Goal: Transaction & Acquisition: Purchase product/service

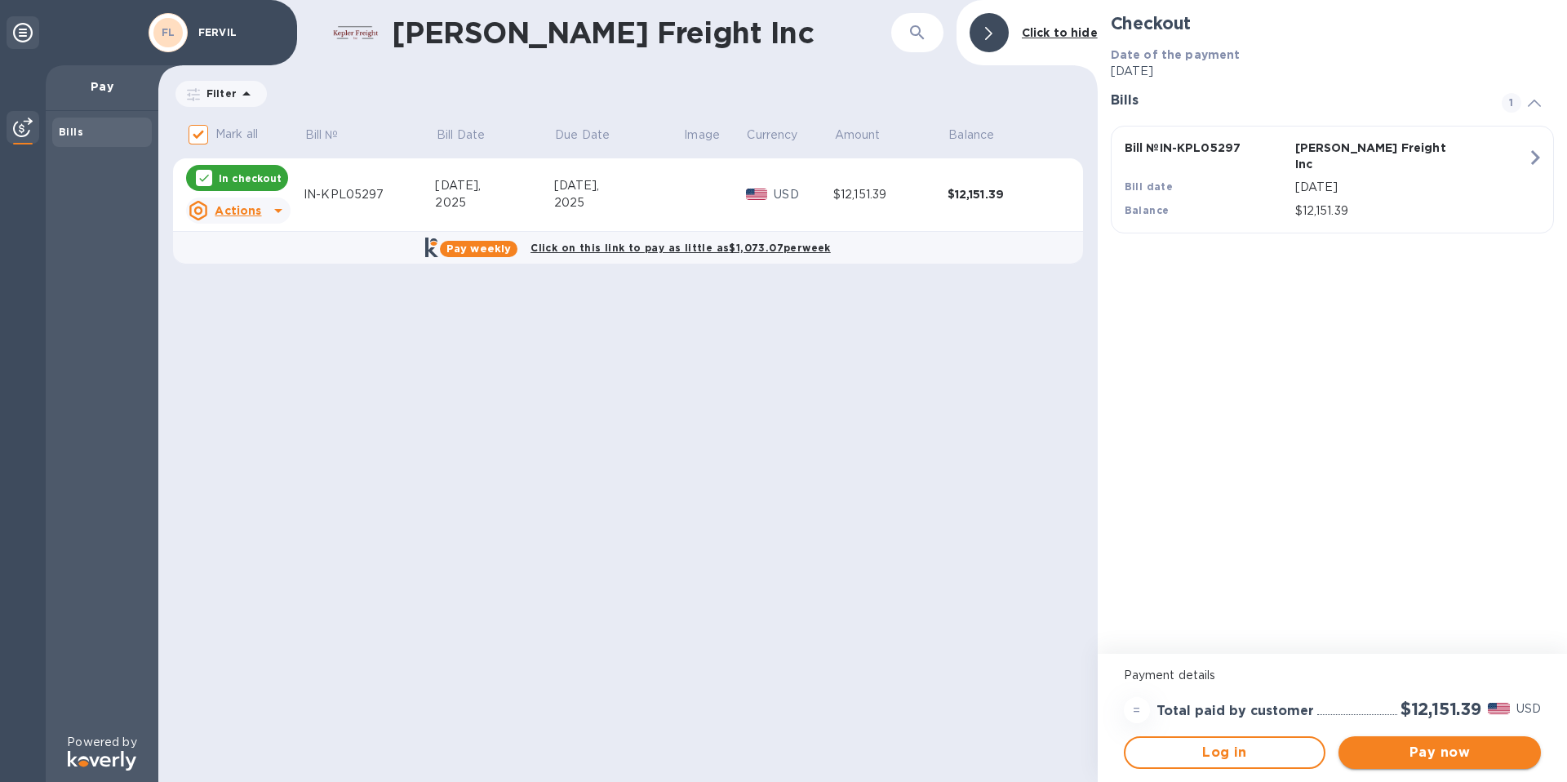
click at [1424, 746] on span "Pay now" at bounding box center [1440, 753] width 176 height 20
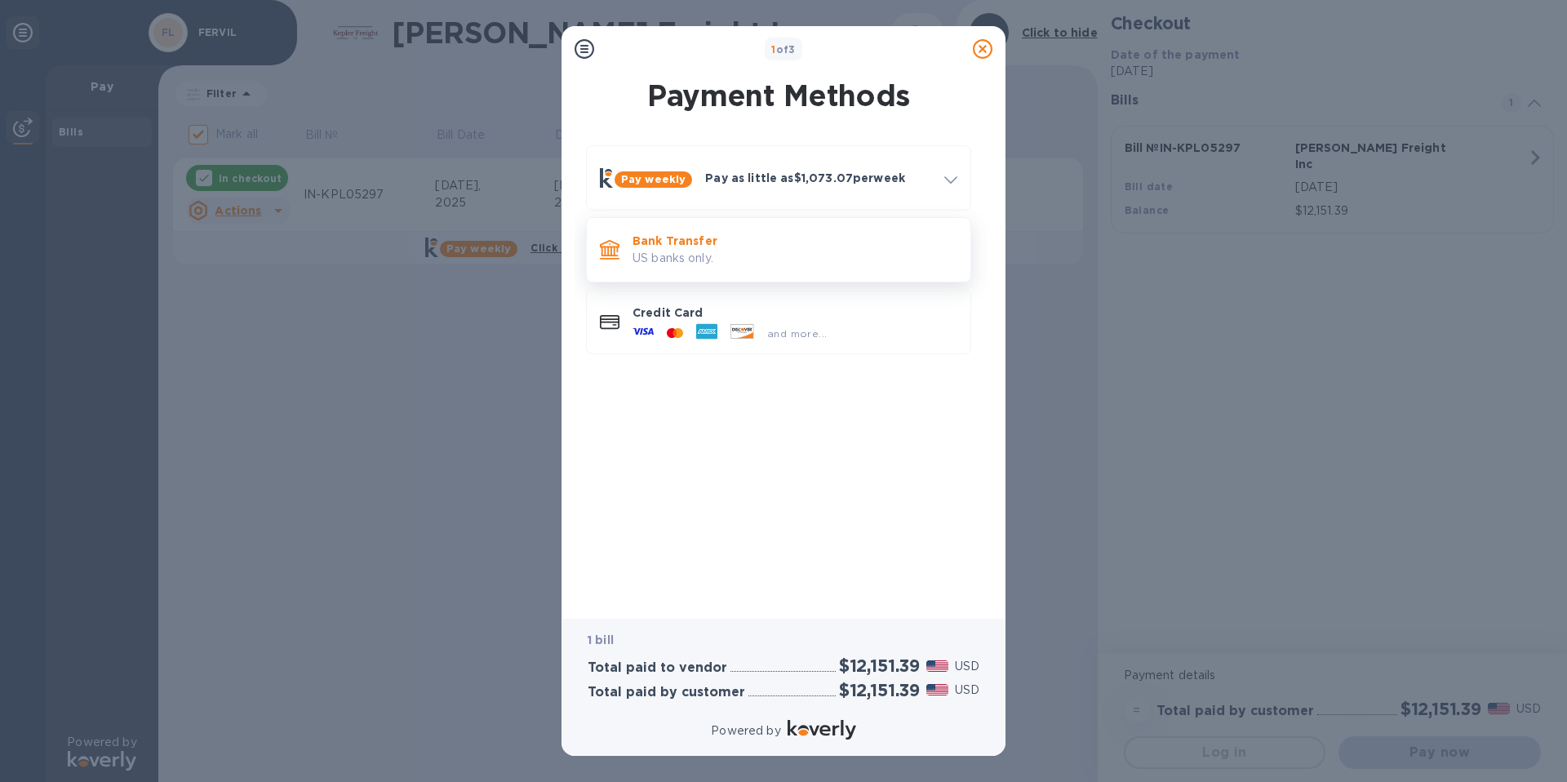
click at [712, 244] on p "Bank Transfer" at bounding box center [795, 241] width 325 height 16
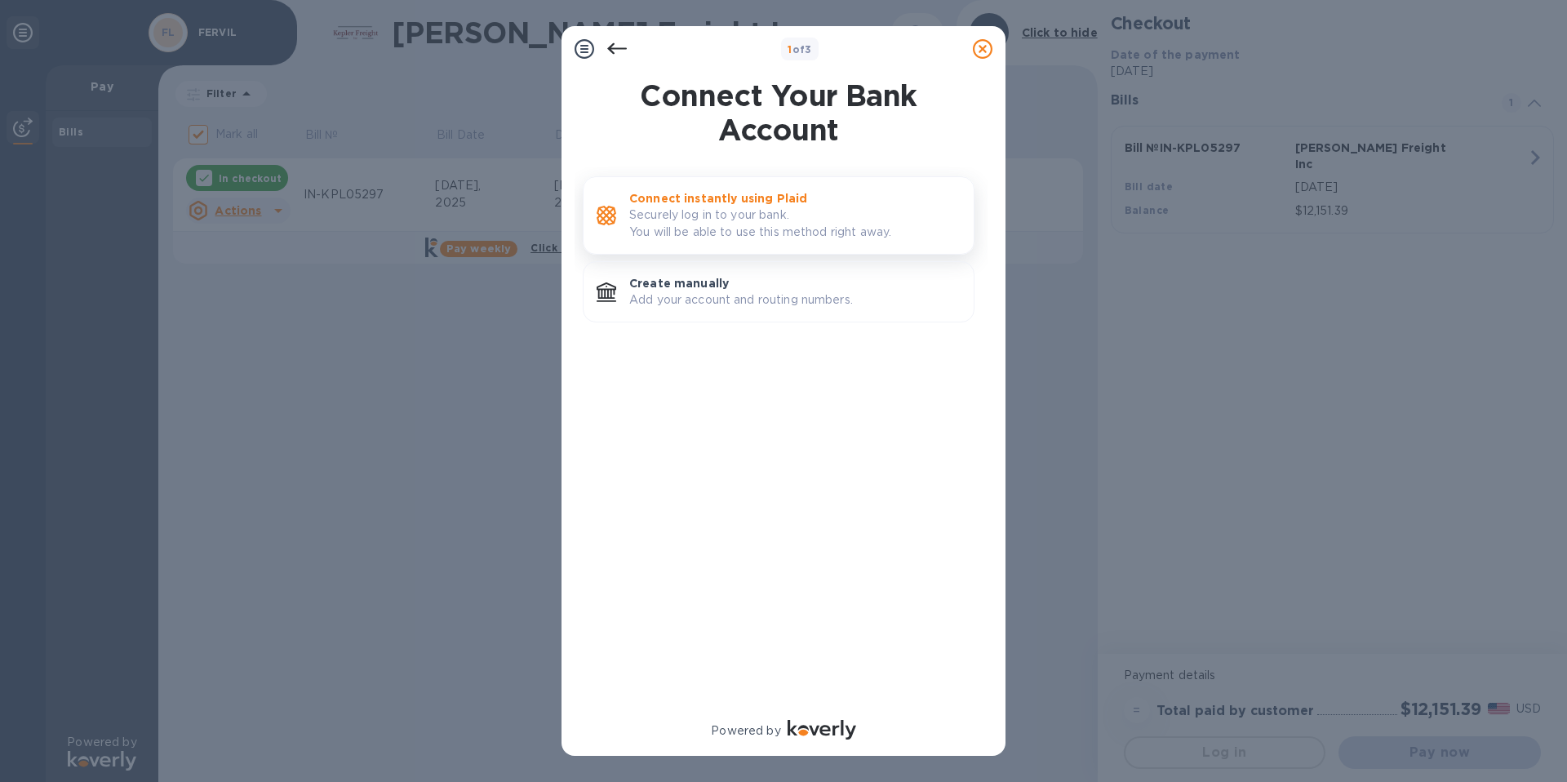
click at [752, 209] on p "Securely log in to your bank. You will be able to use this method right away." at bounding box center [794, 224] width 331 height 34
click at [724, 303] on p "Add your account and routing numbers." at bounding box center [794, 299] width 331 height 17
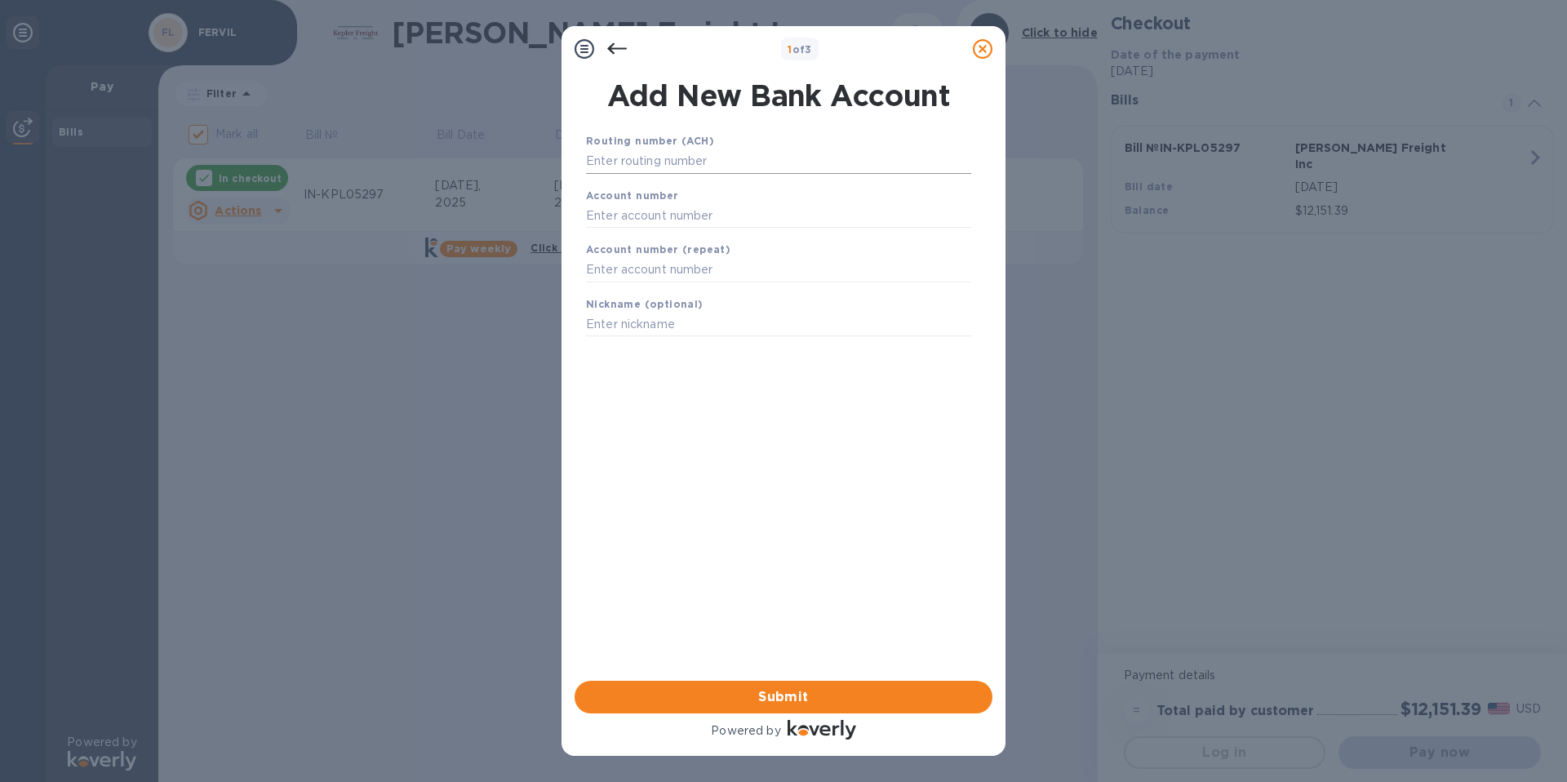
click at [703, 164] on input "text" at bounding box center [778, 161] width 385 height 24
click at [659, 158] on input "text" at bounding box center [778, 161] width 385 height 24
type input "121000248"
click at [614, 234] on input "text" at bounding box center [778, 236] width 385 height 24
type input "8676651212"
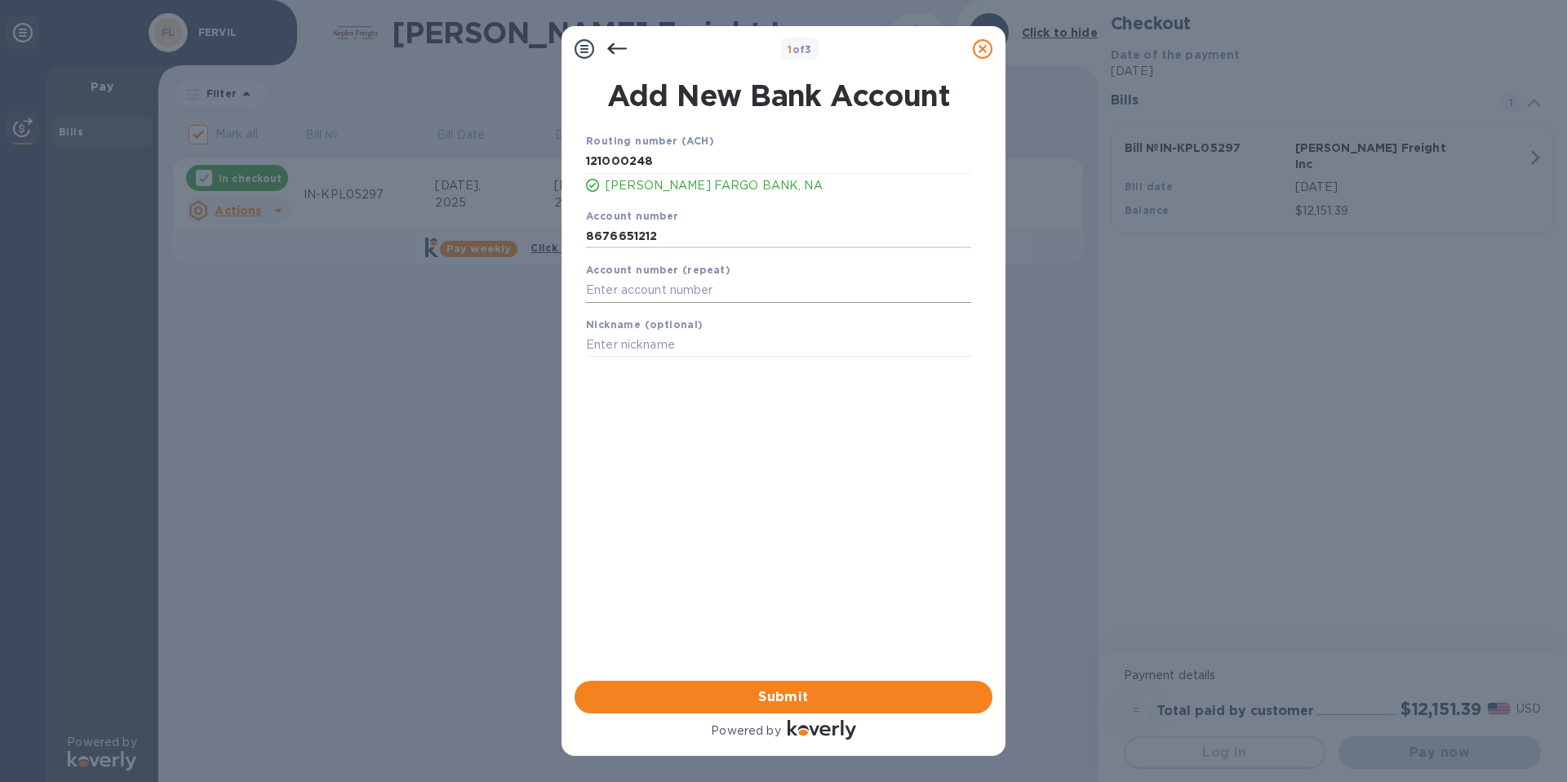
click at [611, 292] on input "text" at bounding box center [778, 290] width 385 height 24
type input "8676651212"
click at [629, 346] on input "text" at bounding box center [778, 345] width 385 height 24
type input "f"
type input "FERVIL GROUP"
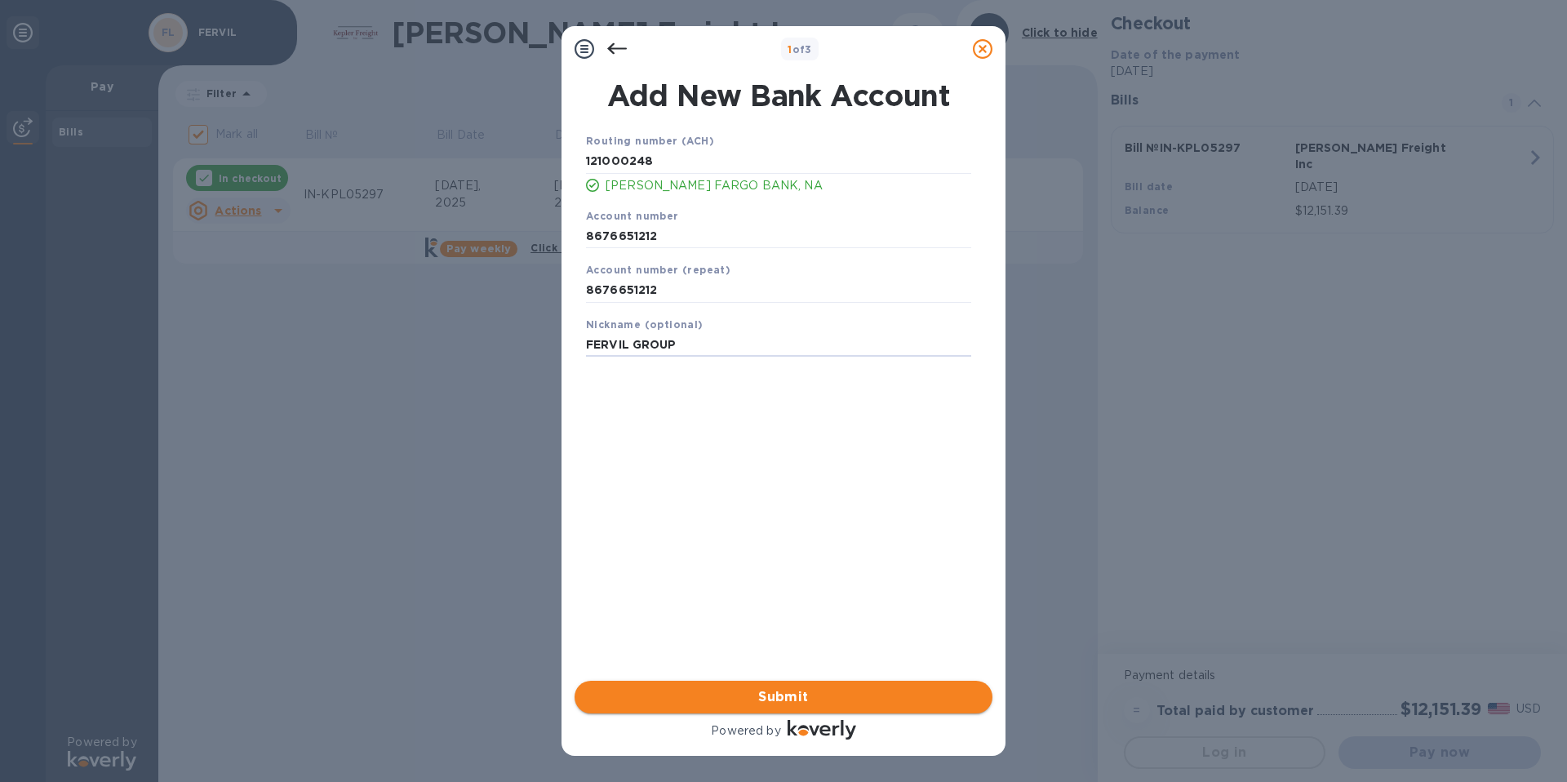
click at [767, 691] on span "Submit" at bounding box center [784, 697] width 392 height 20
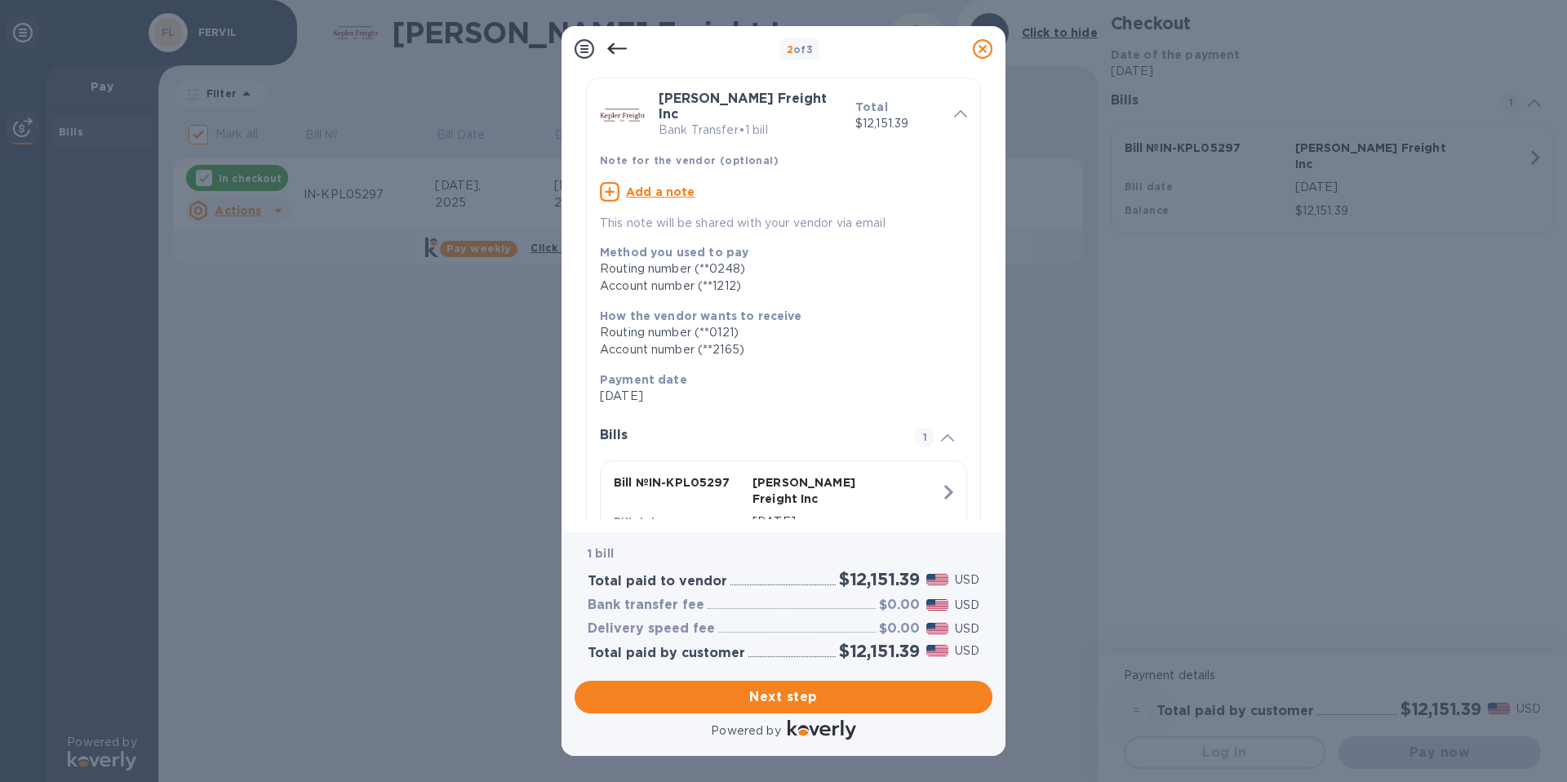
scroll to position [4, 0]
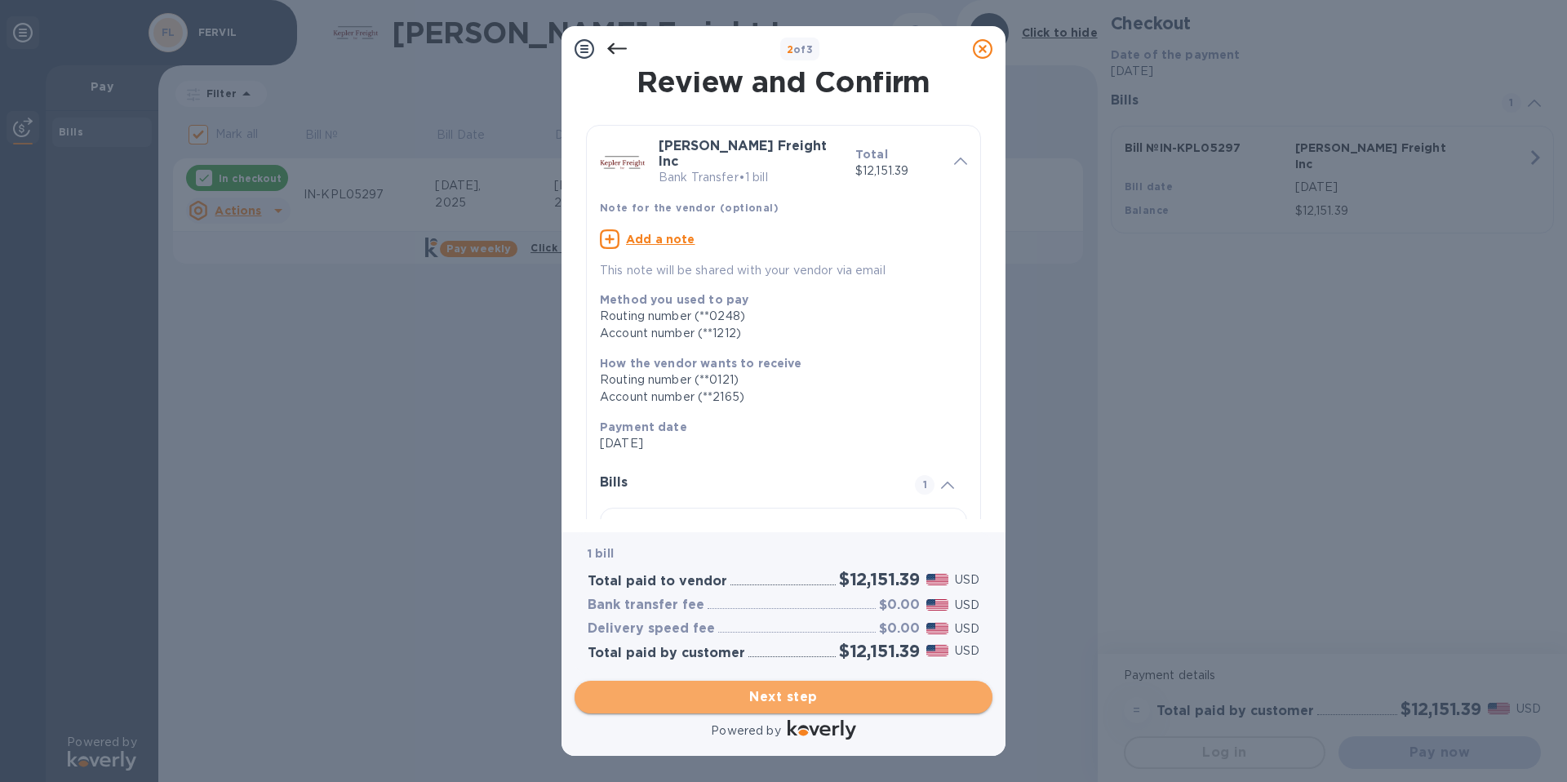
click at [838, 698] on span "Next step" at bounding box center [784, 697] width 392 height 20
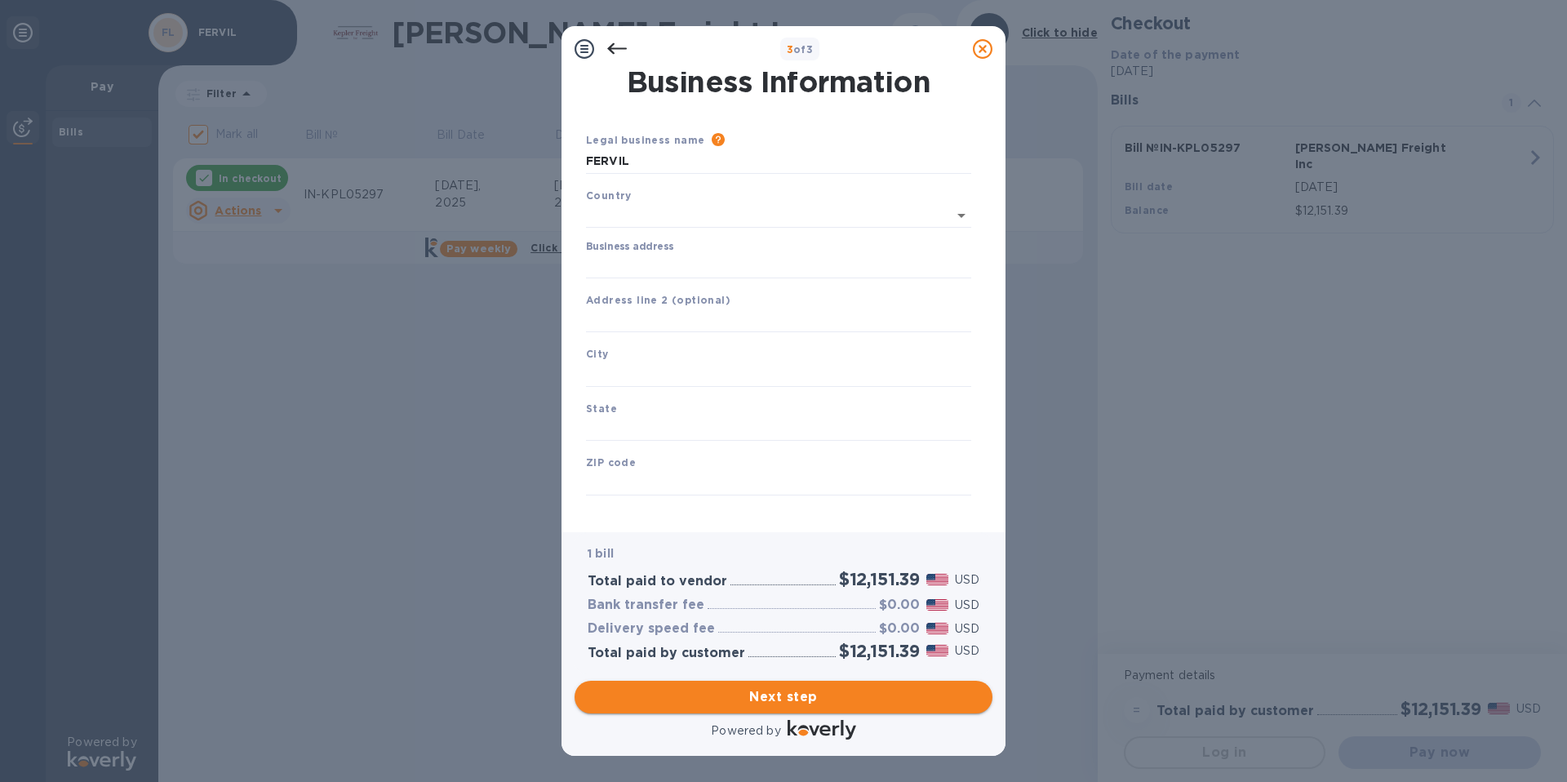
type input "[GEOGRAPHIC_DATA]"
click at [635, 167] on input "FERVIL" at bounding box center [778, 161] width 385 height 24
type input "FERVIL GROUP LLC"
click at [632, 267] on input "Business address" at bounding box center [778, 263] width 385 height 24
click at [638, 264] on input "Business address" at bounding box center [778, 263] width 385 height 24
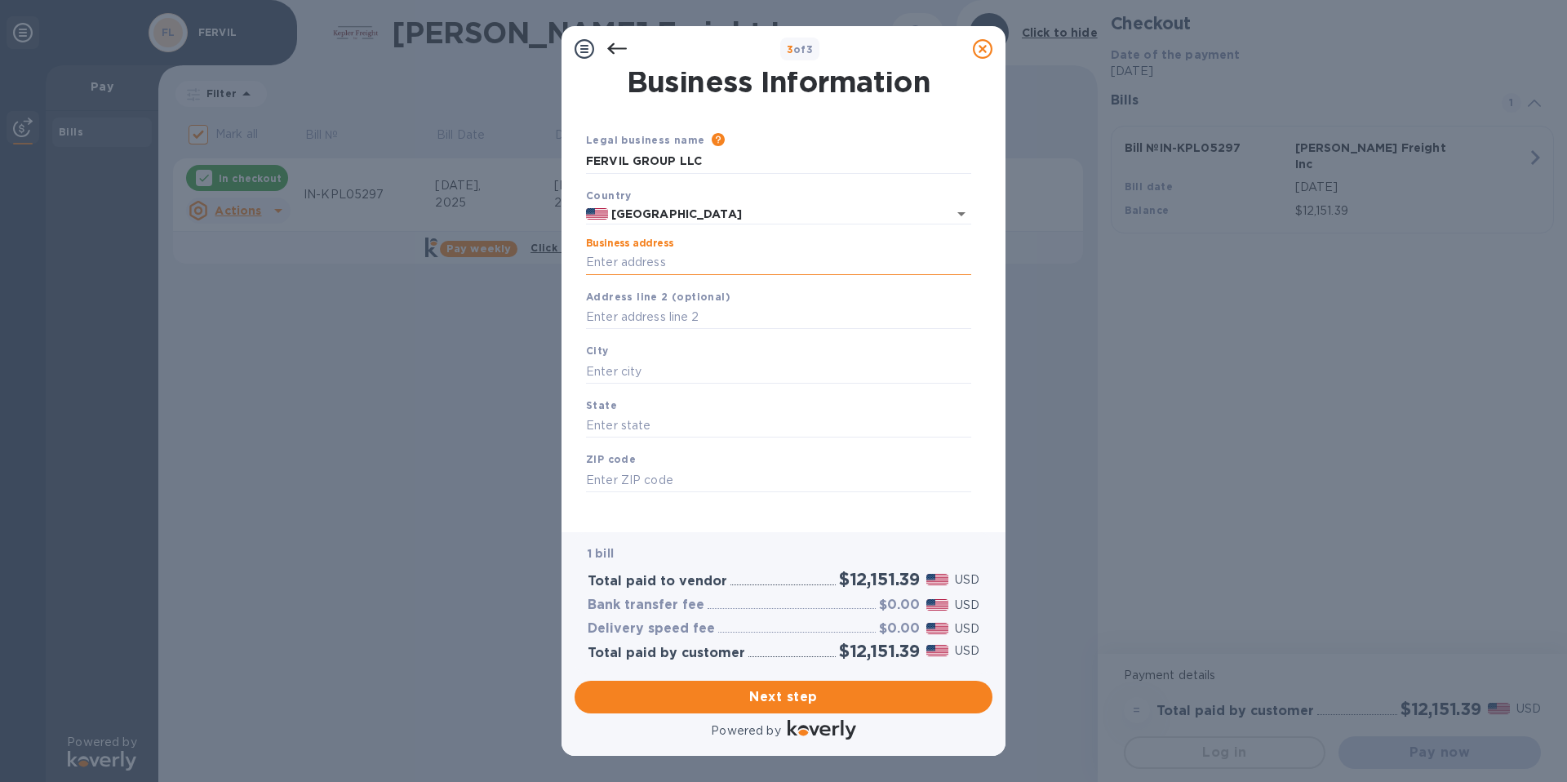
paste input "text"
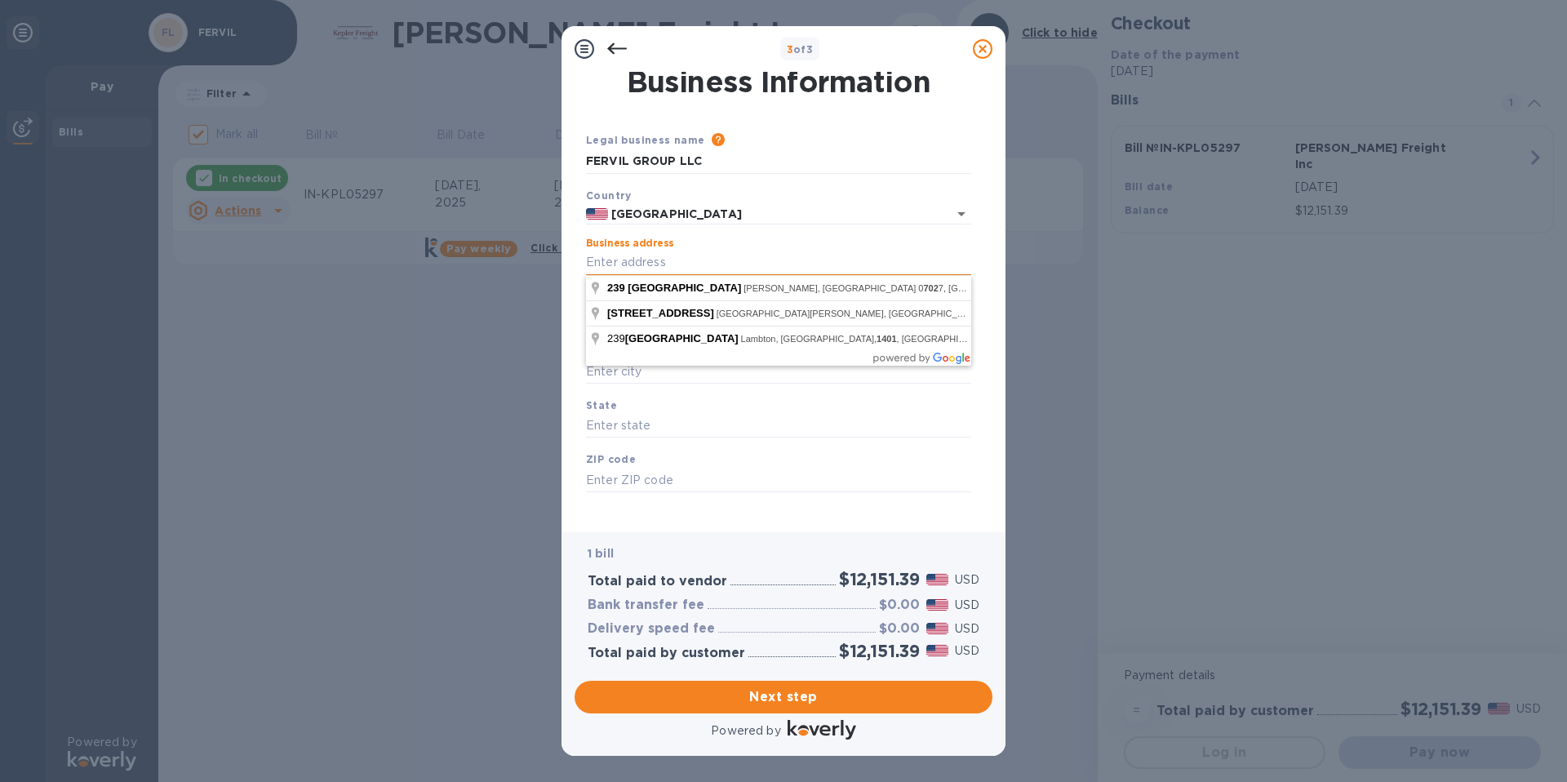
type input "[STREET_ADDRESS]"
type input "Hialeah"
type input "FL"
type input "33010"
type input "[STREET_ADDRESS]"
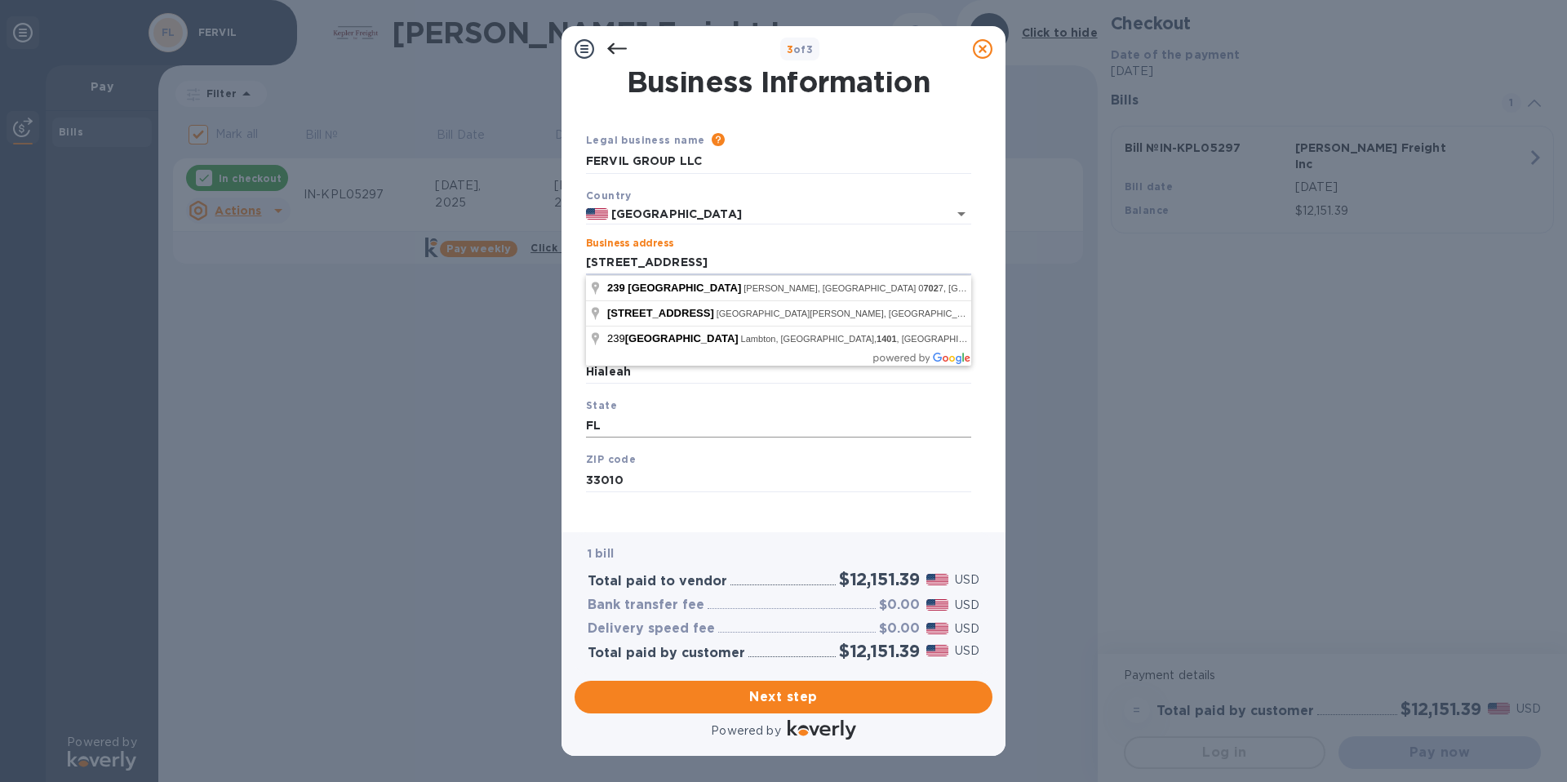
click at [664, 424] on input "FL" at bounding box center [778, 426] width 385 height 24
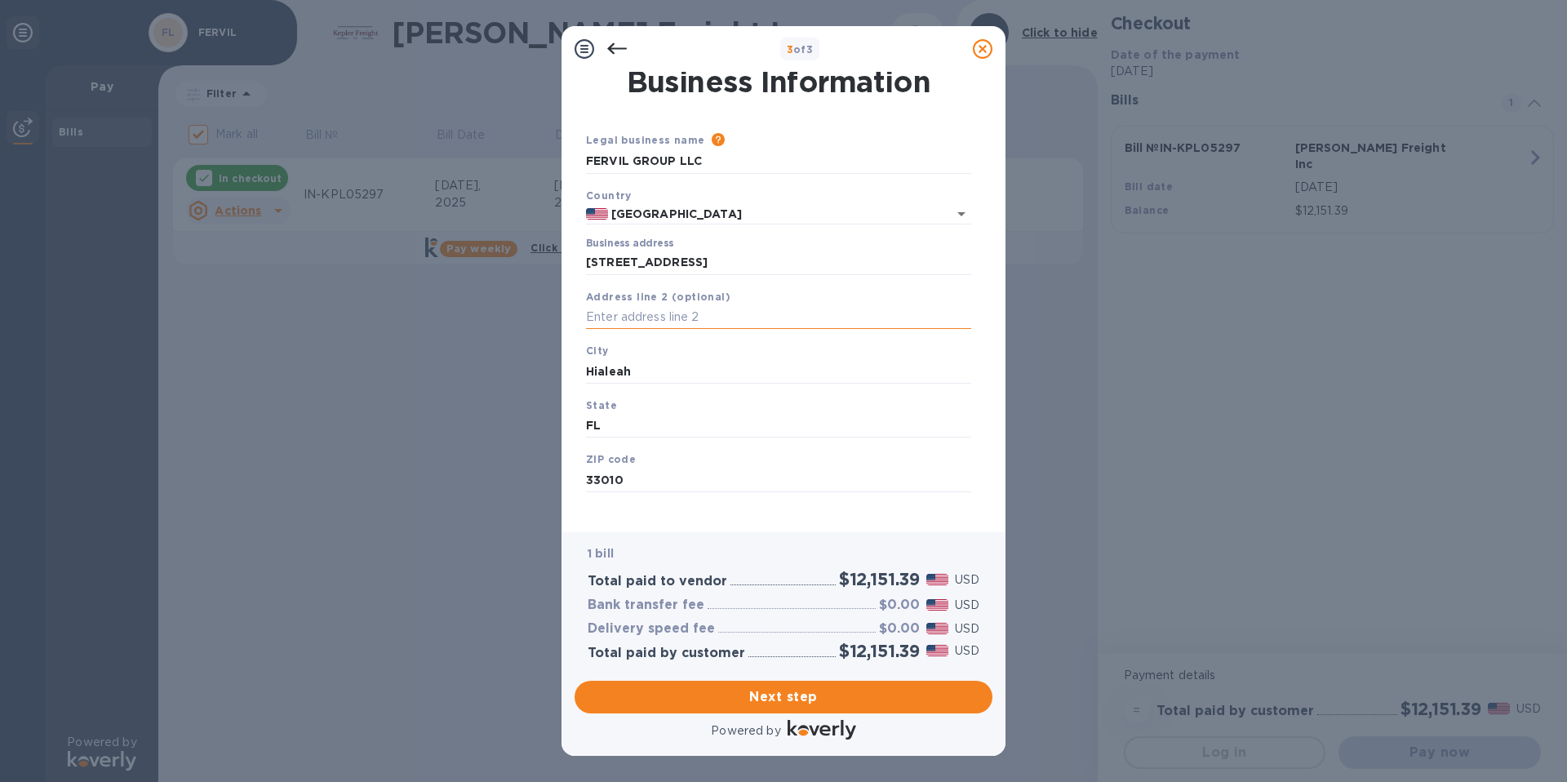
click at [638, 315] on input "text" at bounding box center [778, 317] width 385 height 24
paste input "Suite 1401 #702"
type input "Suite 1401 #702"
click at [625, 372] on input "Hialeah" at bounding box center [778, 371] width 385 height 24
drag, startPoint x: 633, startPoint y: 372, endPoint x: 583, endPoint y: 372, distance: 49.8
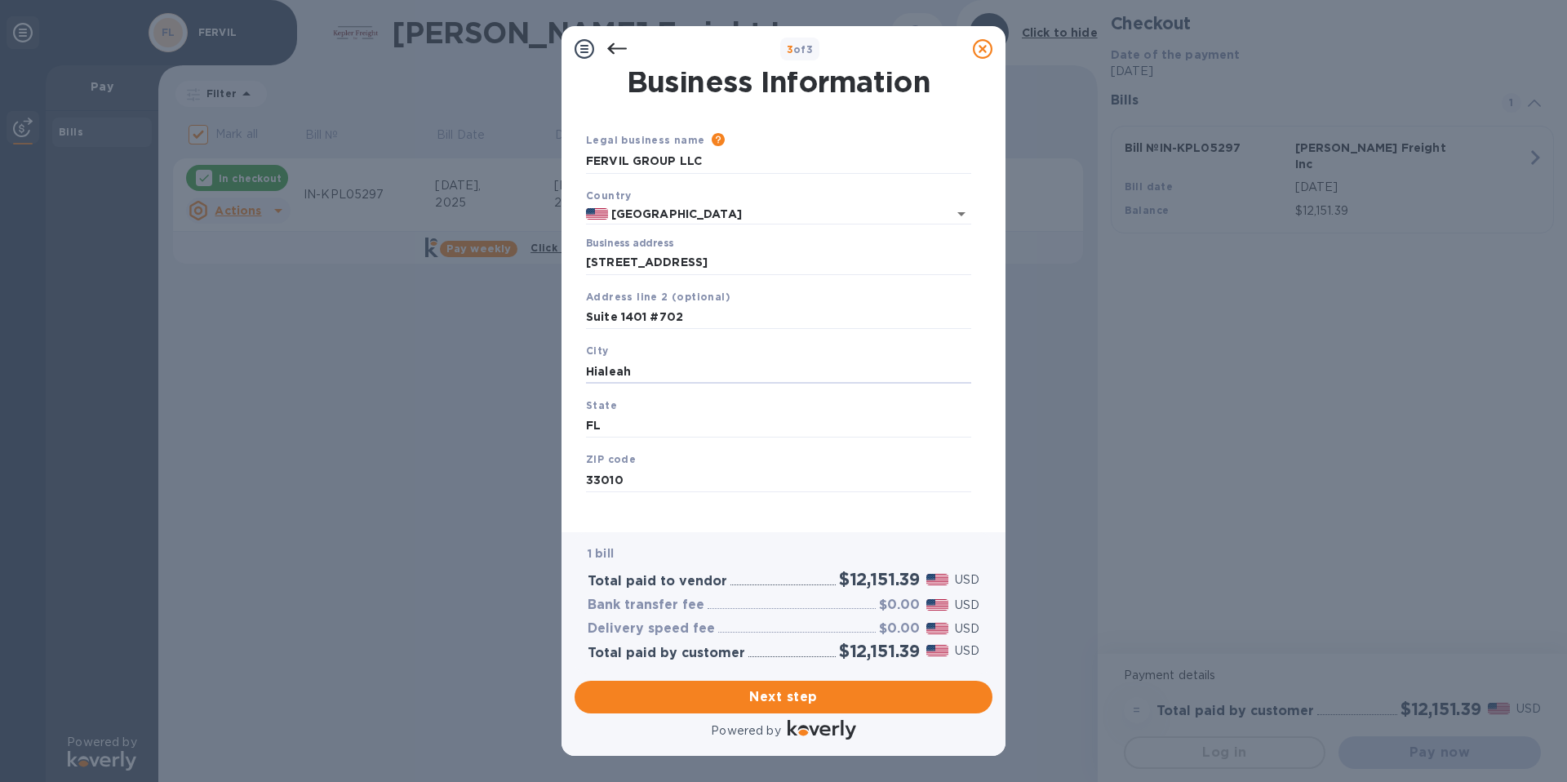
click at [583, 372] on div "City Hialeah" at bounding box center [779, 363] width 398 height 55
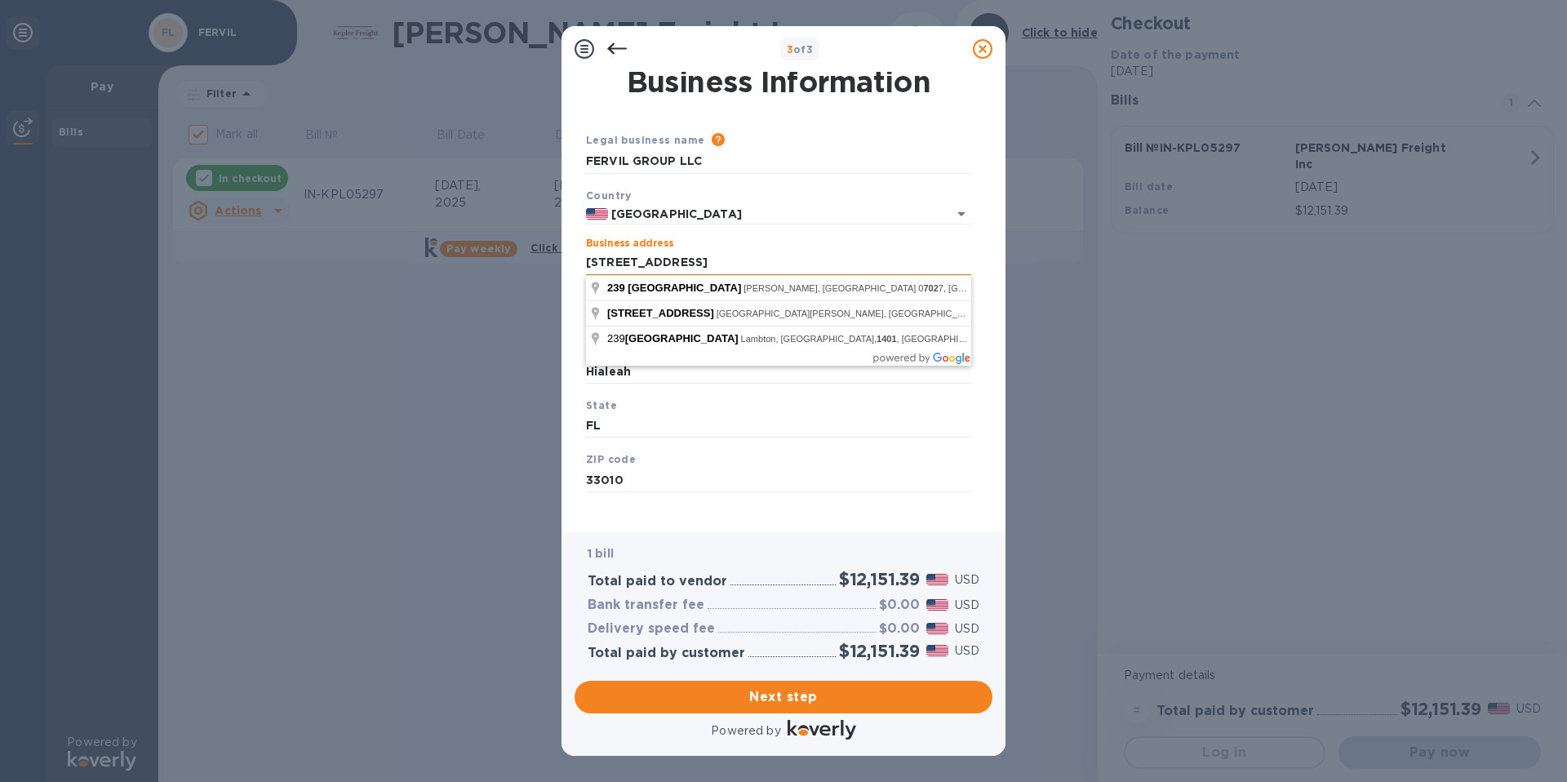
click at [668, 260] on input "[STREET_ADDRESS]" at bounding box center [778, 263] width 385 height 24
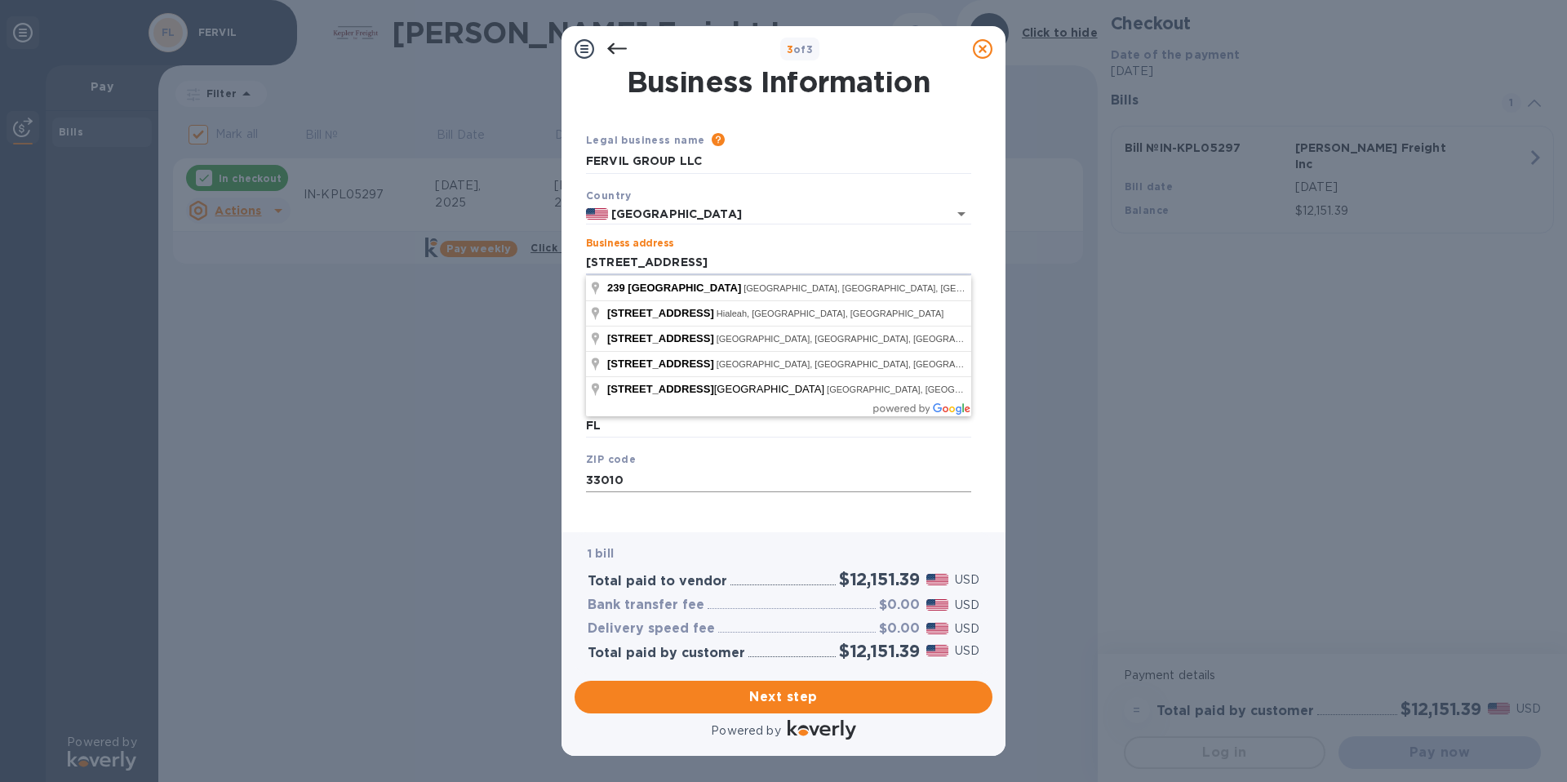
click at [617, 471] on input "33010" at bounding box center [778, 480] width 385 height 24
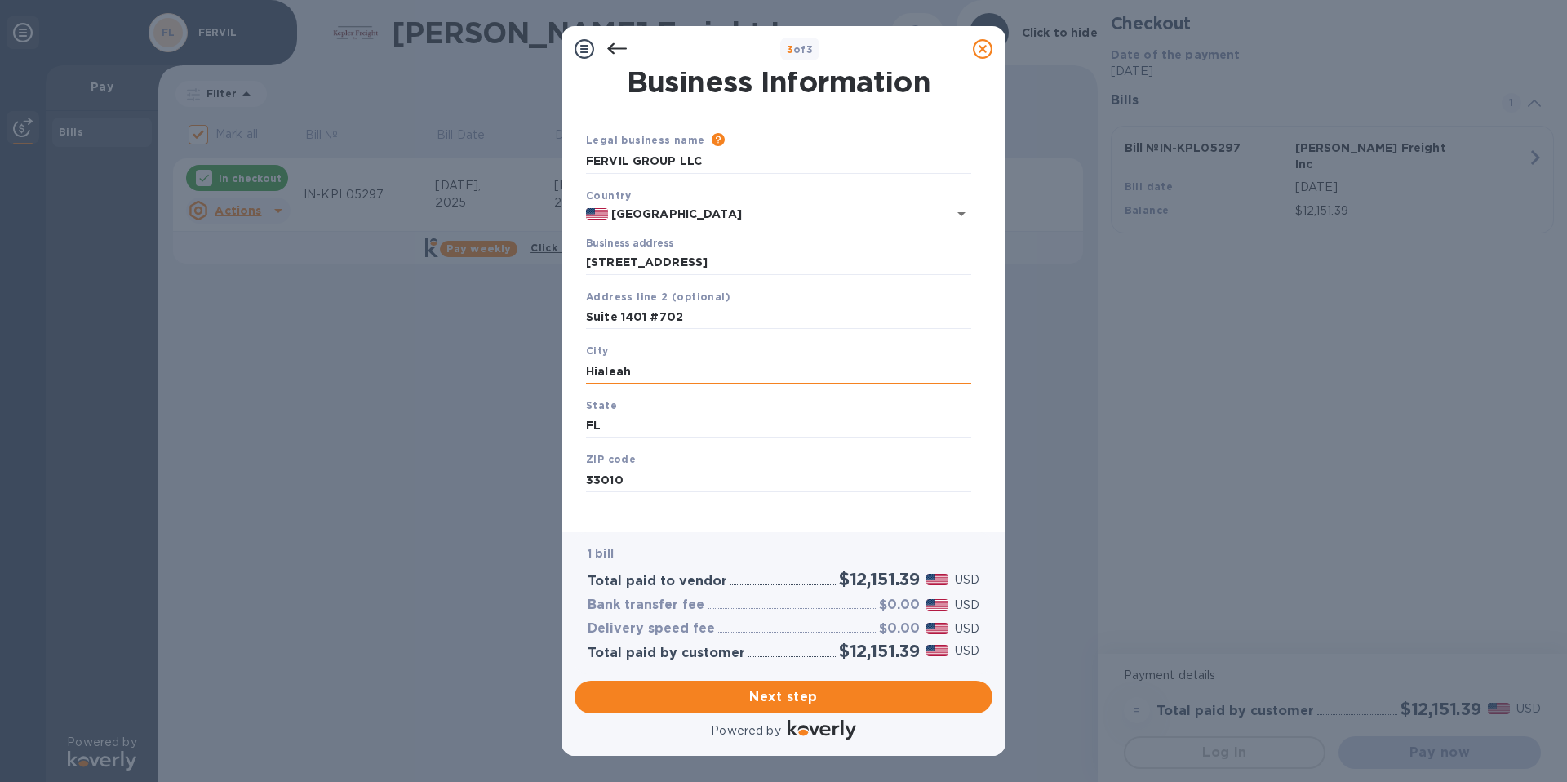
click at [632, 376] on input "Hialeah" at bounding box center [778, 371] width 385 height 24
drag, startPoint x: 633, startPoint y: 372, endPoint x: 575, endPoint y: 371, distance: 58.8
click at [575, 371] on div "Business Information Legal business name Please provide the legal name that app…" at bounding box center [784, 295] width 418 height 447
paste input "[GEOGRAPHIC_DATA]"
type input "[GEOGRAPHIC_DATA]"
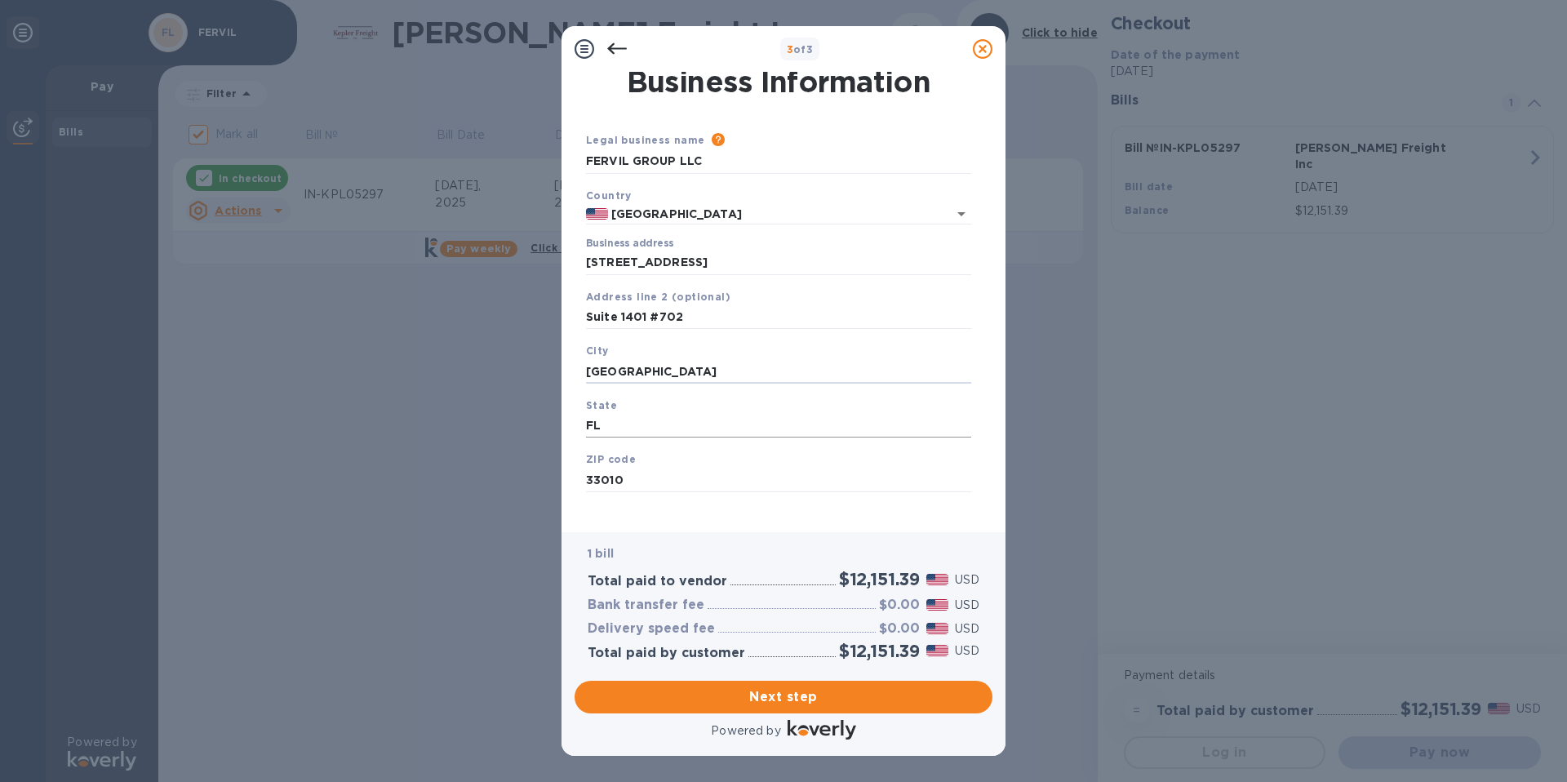
click at [620, 429] on input "FL" at bounding box center [778, 426] width 385 height 24
drag, startPoint x: 592, startPoint y: 425, endPoint x: 577, endPoint y: 424, distance: 14.8
click at [577, 424] on div "Business Information Legal business name Please provide the legal name that app…" at bounding box center [784, 295] width 418 height 447
type input "PA"
click at [634, 481] on input "33010" at bounding box center [778, 480] width 385 height 24
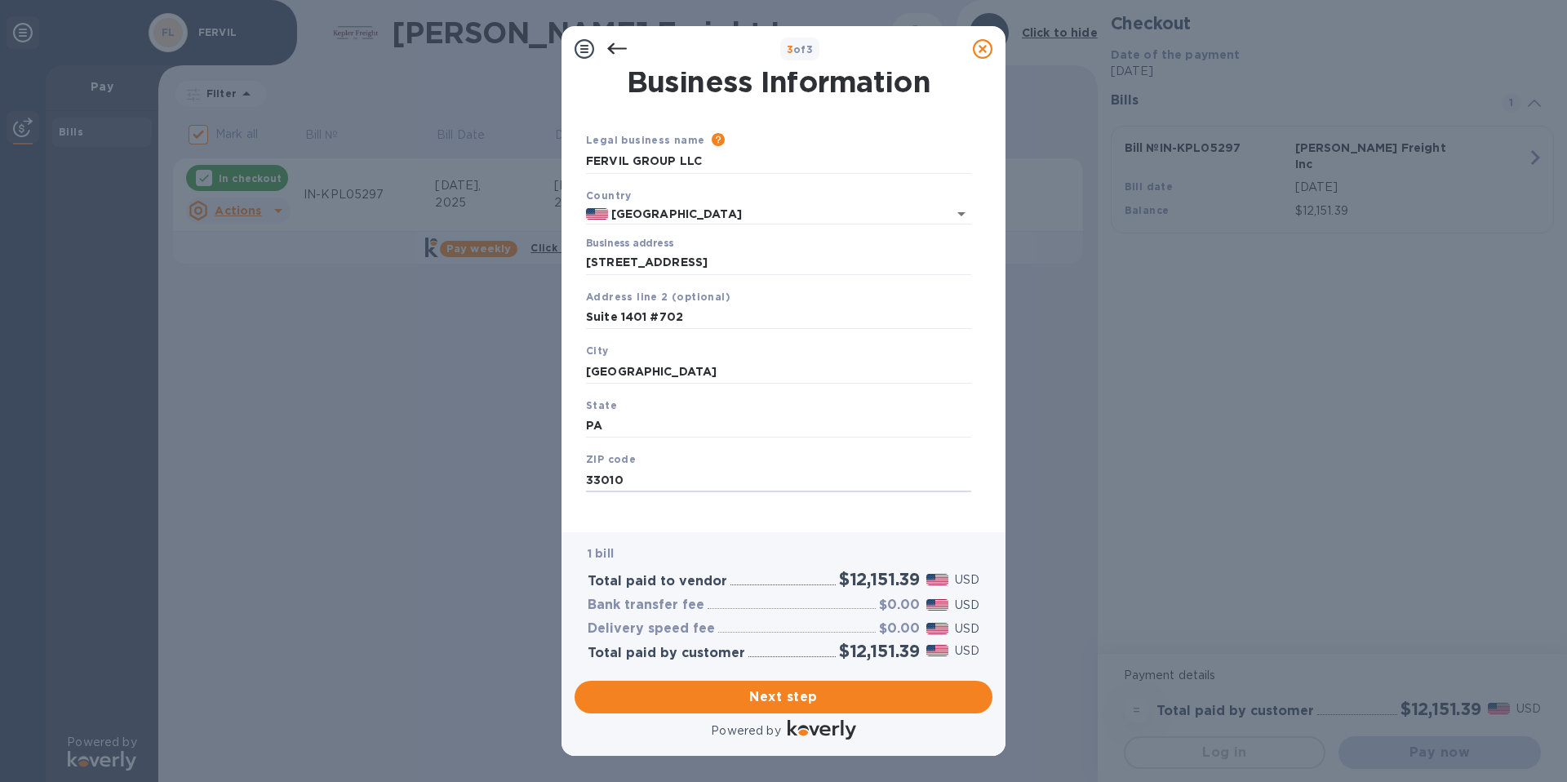
drag, startPoint x: 625, startPoint y: 478, endPoint x: 580, endPoint y: 474, distance: 45.8
click at [580, 474] on div "ZIP code 33010" at bounding box center [779, 471] width 398 height 55
paste input "[PHONE_NUMBER]"
type input "[PHONE_NUMBER]"
drag, startPoint x: 698, startPoint y: 479, endPoint x: 543, endPoint y: 469, distance: 155.5
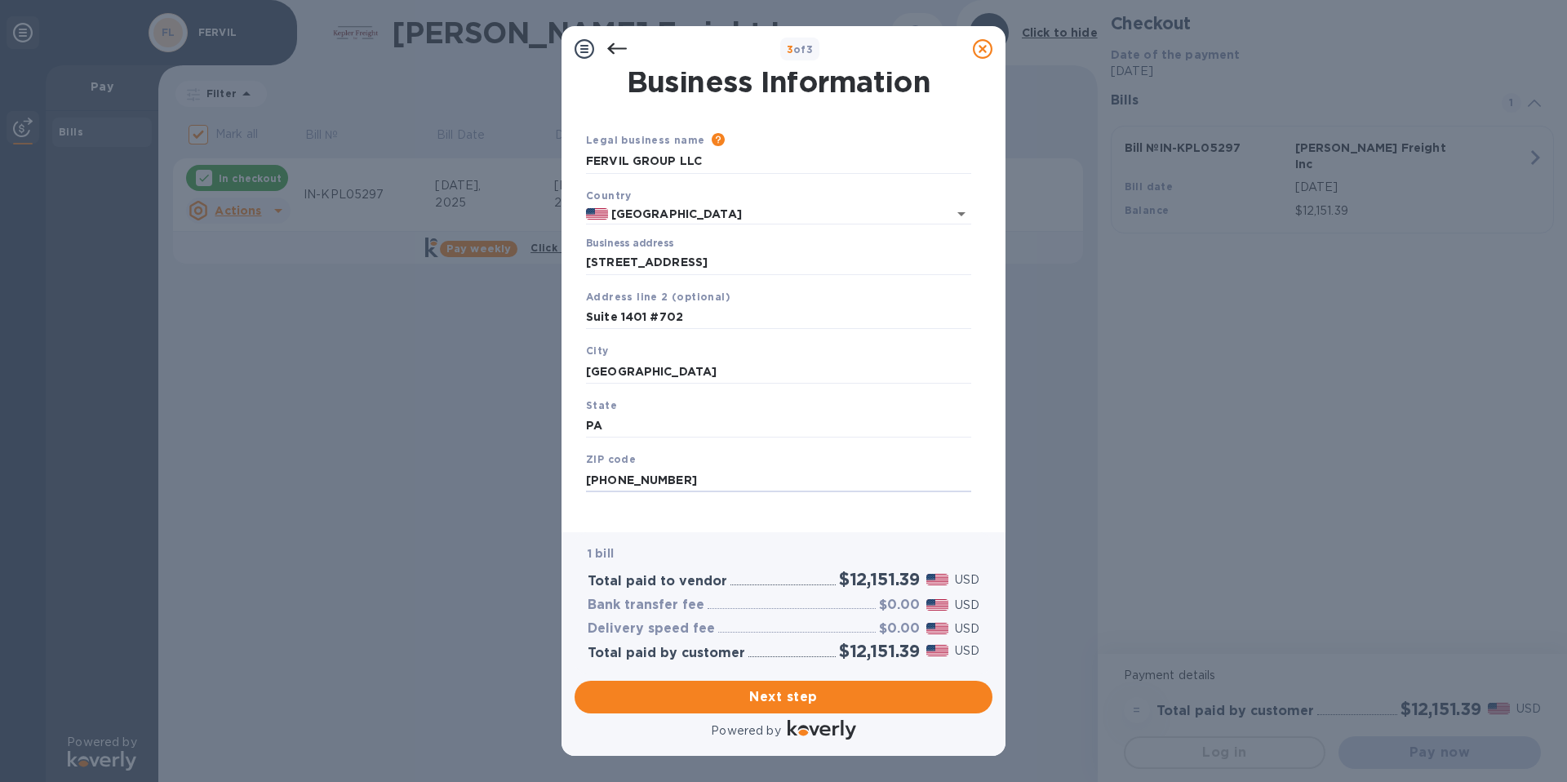
click at [543, 469] on div "3 of 3 Business Information Legal business name Please provide the legal name t…" at bounding box center [783, 391] width 1567 height 782
paste input "15222"
type input "15222"
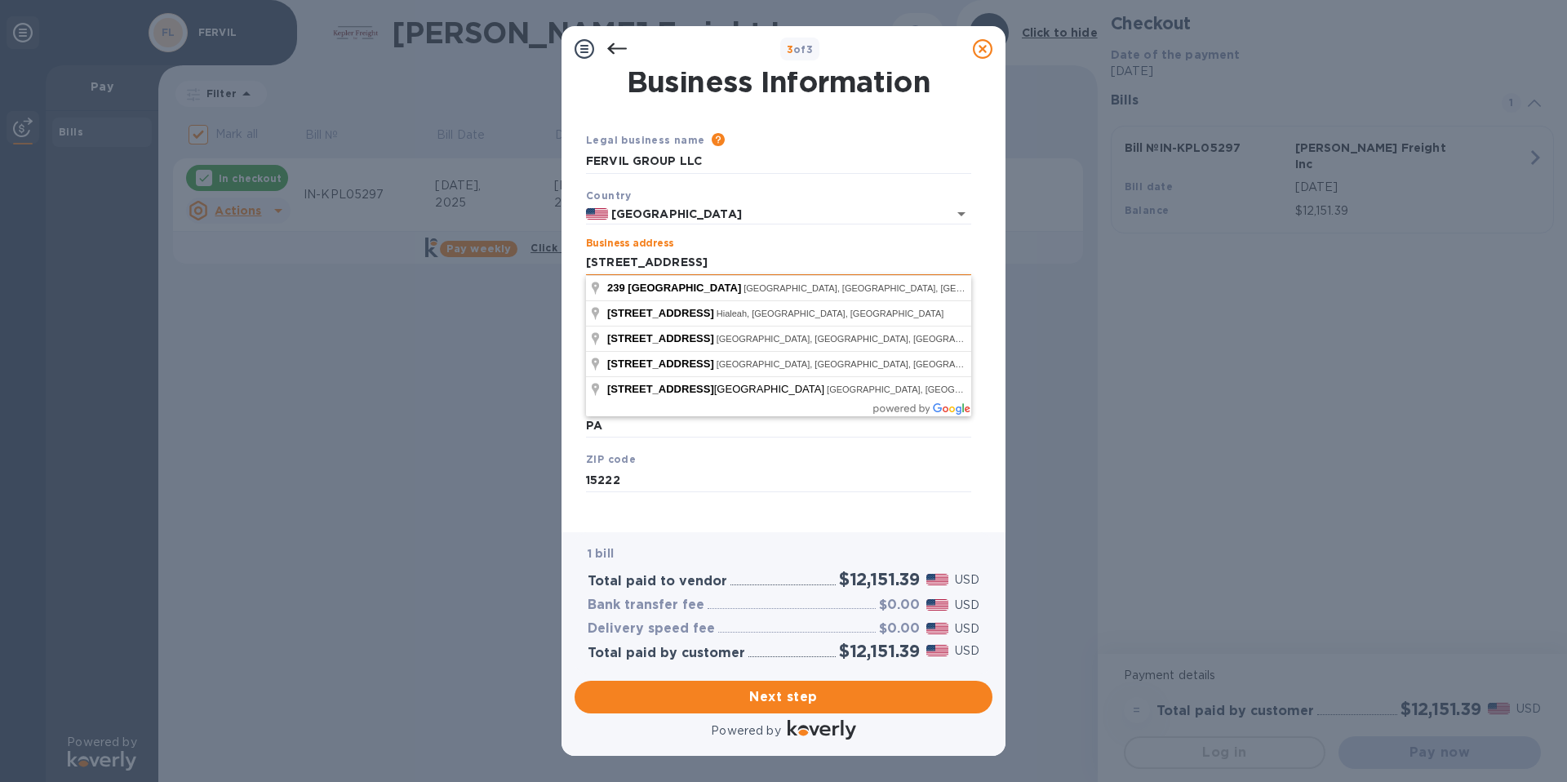
click at [671, 262] on input "[STREET_ADDRESS]" at bounding box center [778, 263] width 385 height 24
drag, startPoint x: 673, startPoint y: 260, endPoint x: 610, endPoint y: 260, distance: 62.9
click at [610, 260] on input "[STREET_ADDRESS]" at bounding box center [778, 263] width 385 height 24
click at [607, 259] on input "[STREET_ADDRESS]" at bounding box center [778, 263] width 385 height 24
click at [632, 261] on input "[STREET_ADDRESS]" at bounding box center [778, 263] width 385 height 24
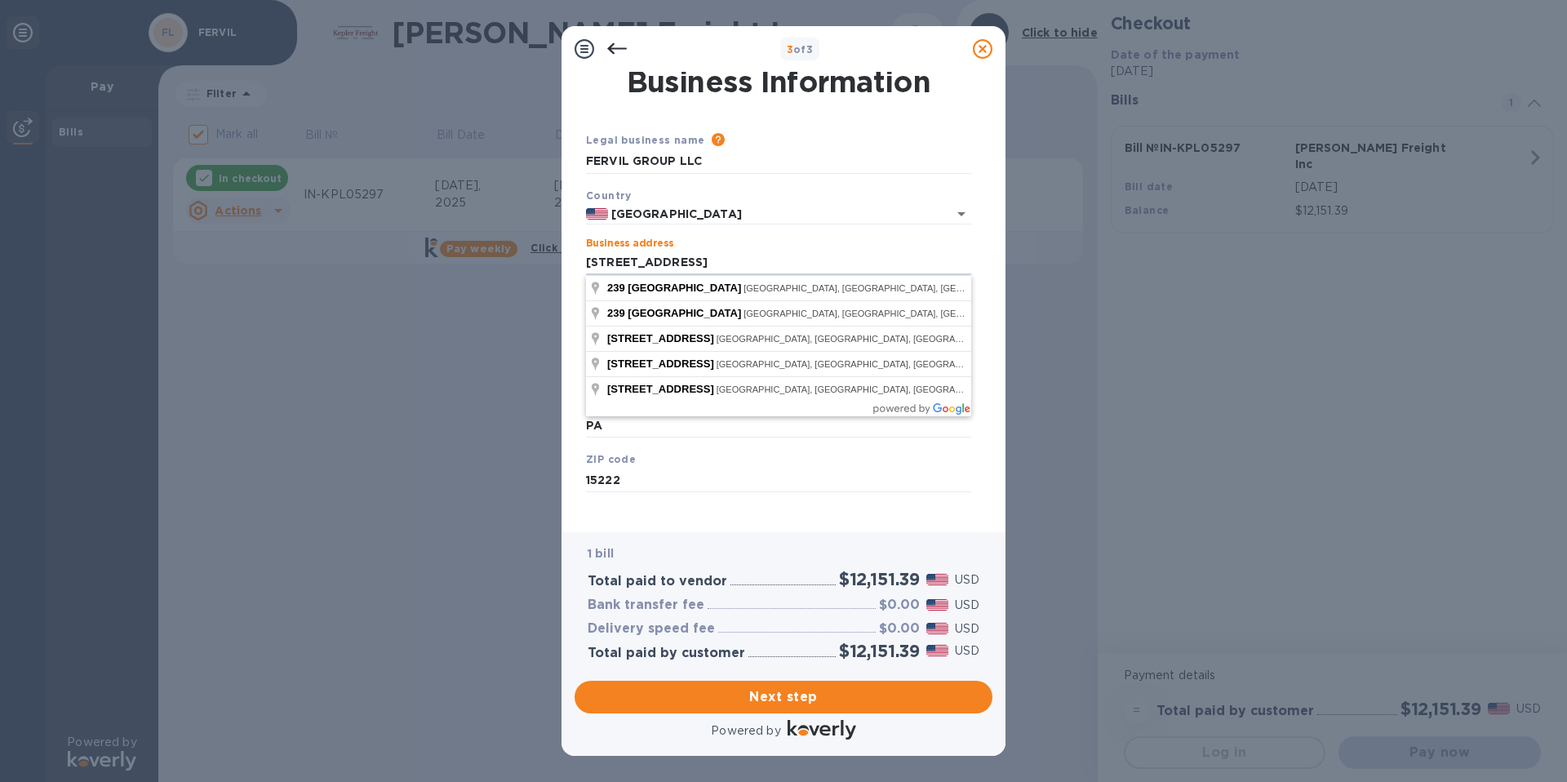
type input "[STREET_ADDRESS]"
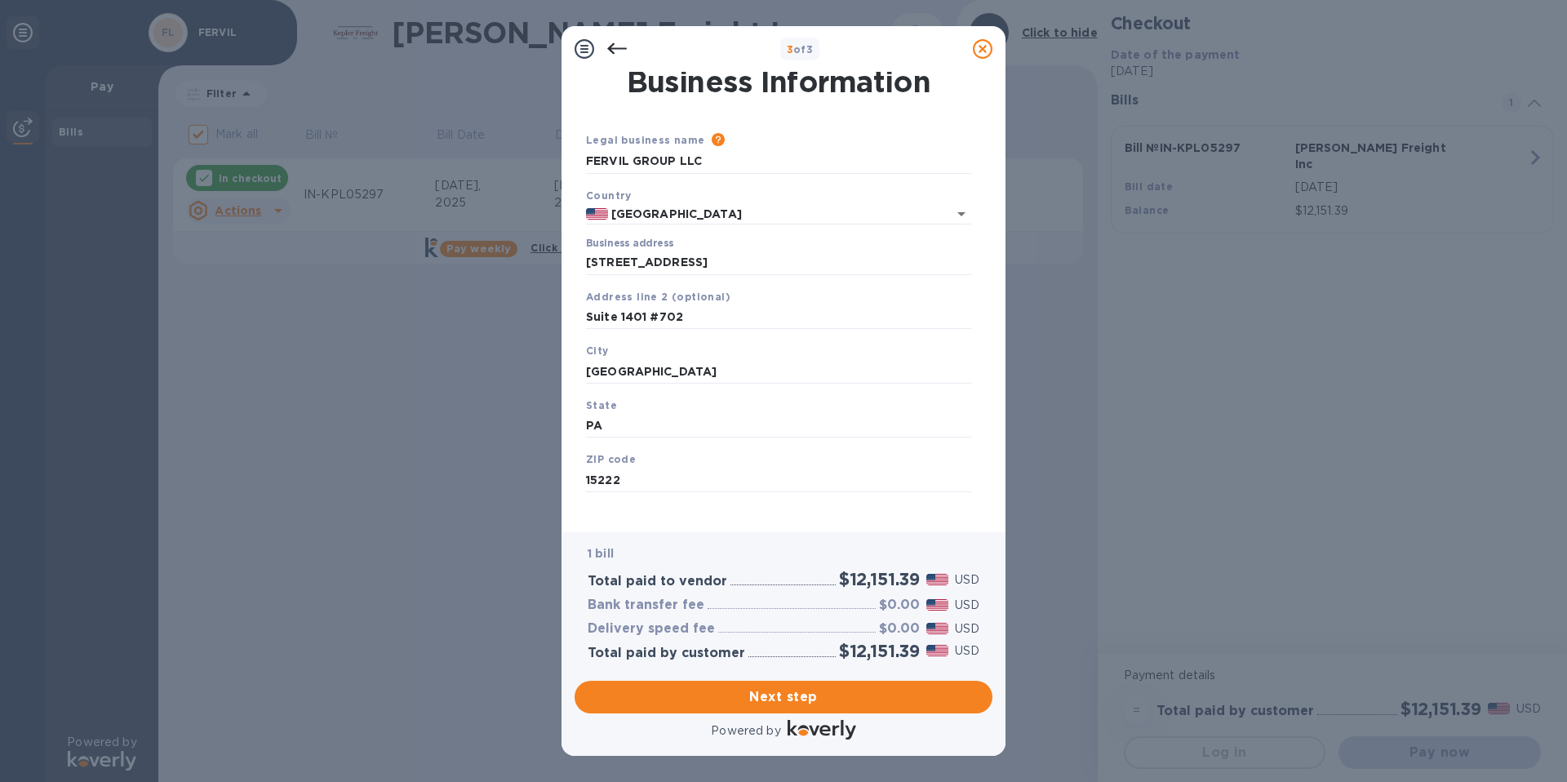
click at [854, 241] on div "Business address [STREET_ADDRESS]" at bounding box center [778, 257] width 385 height 38
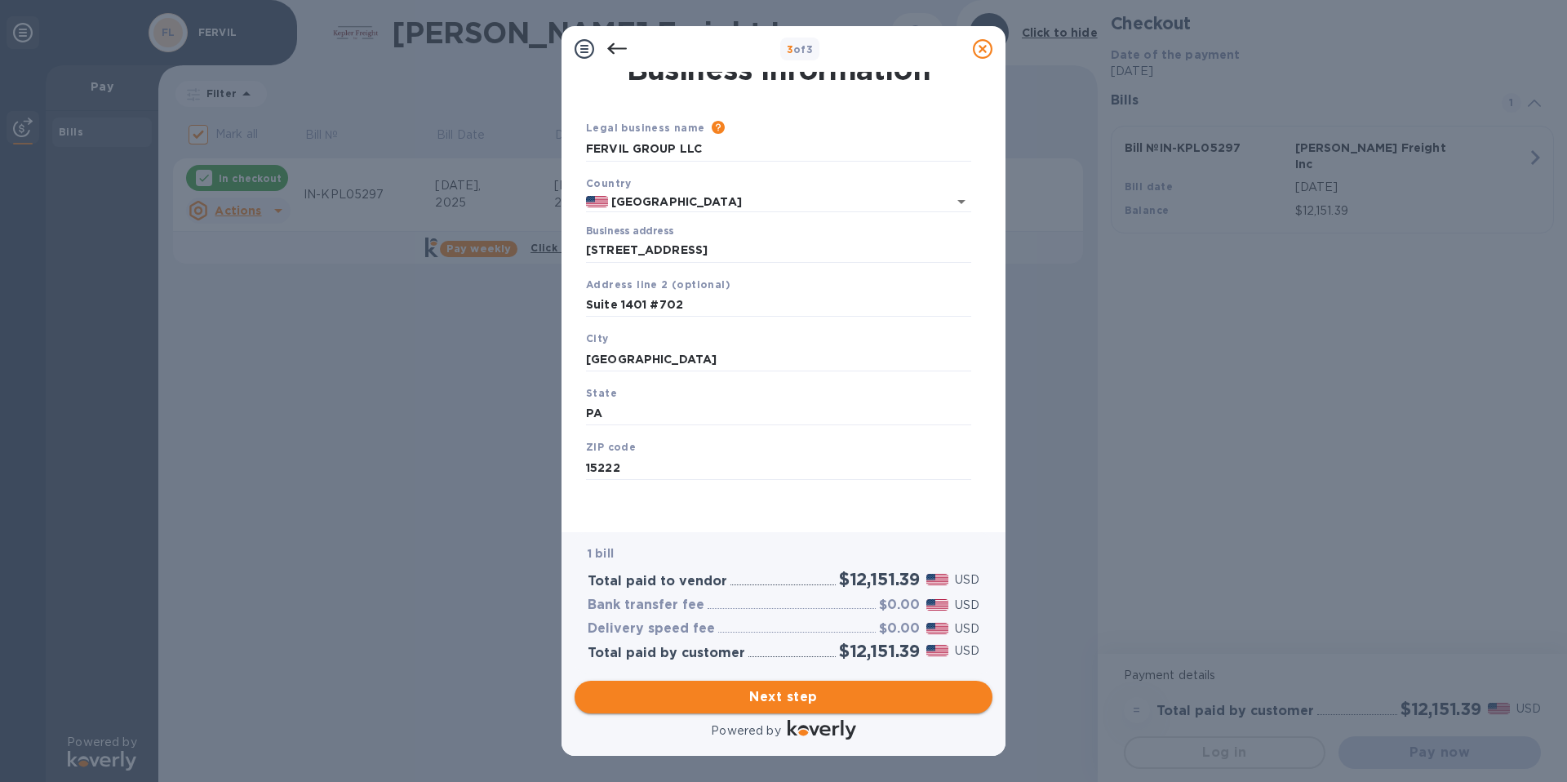
click at [820, 695] on span "Next step" at bounding box center [784, 697] width 392 height 20
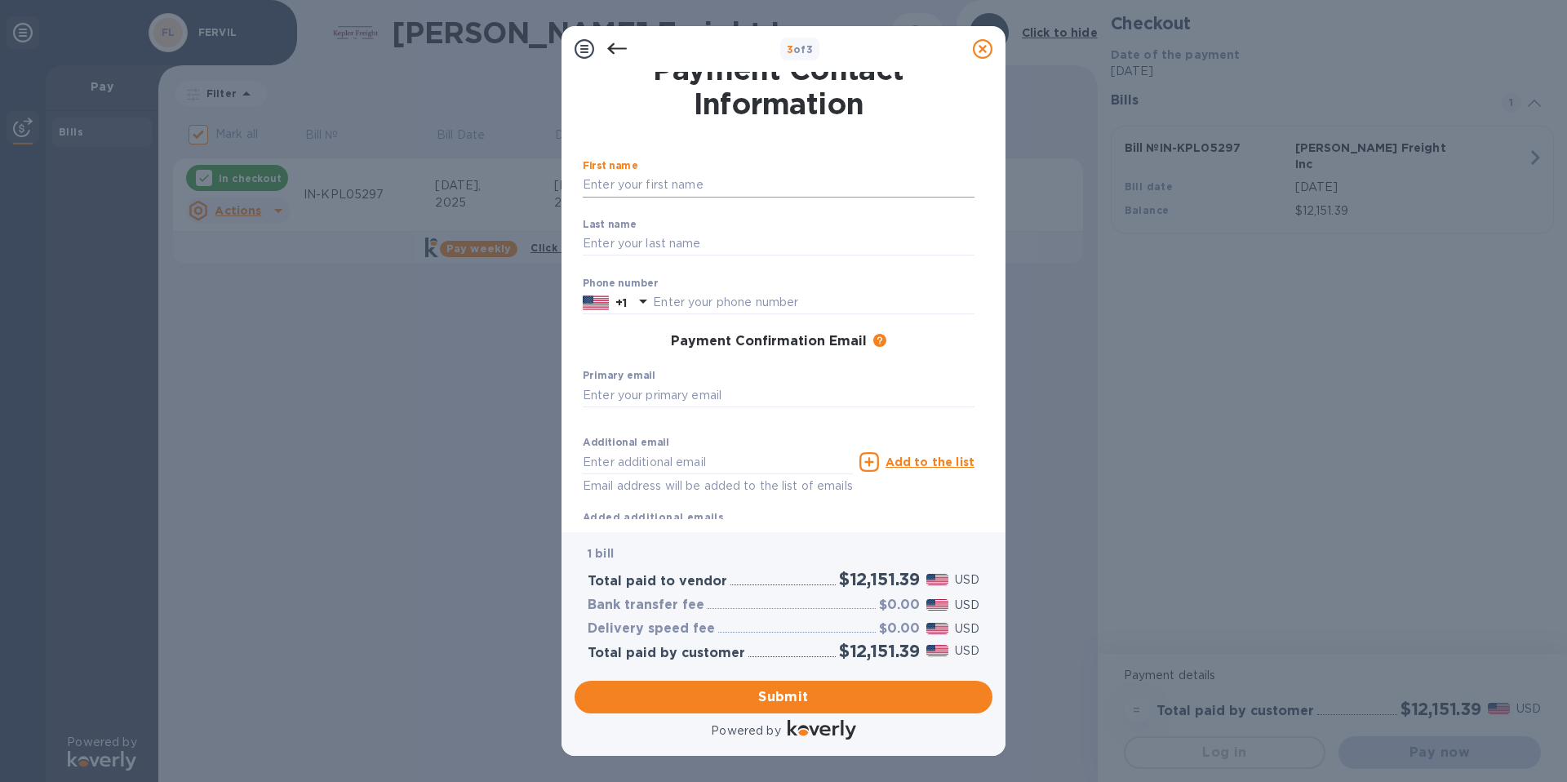
click at [649, 184] on input "text" at bounding box center [779, 185] width 392 height 24
type input "OSCAR"
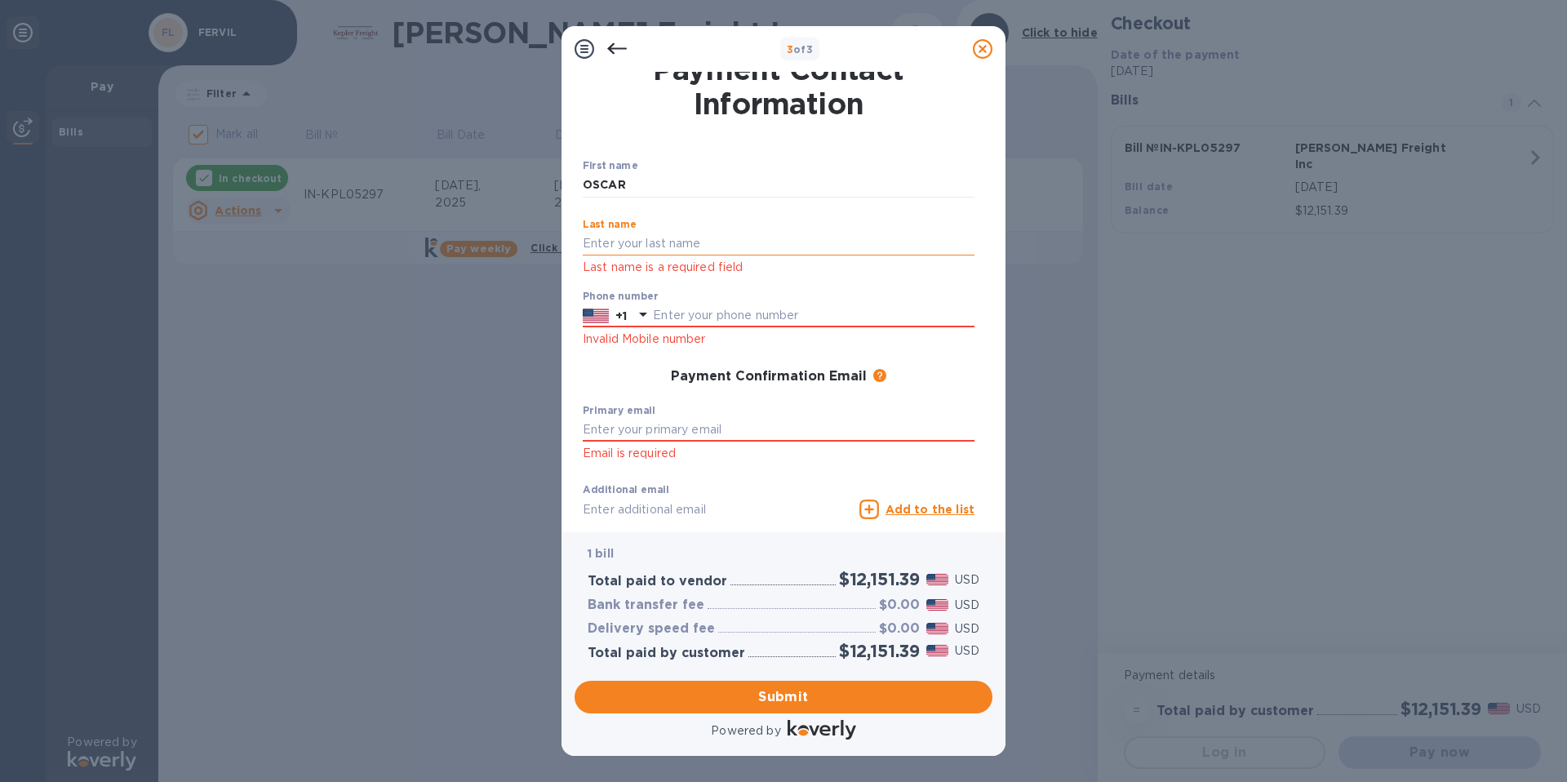
click at [630, 247] on input "text" at bounding box center [779, 244] width 392 height 24
type input "[PERSON_NAME]"
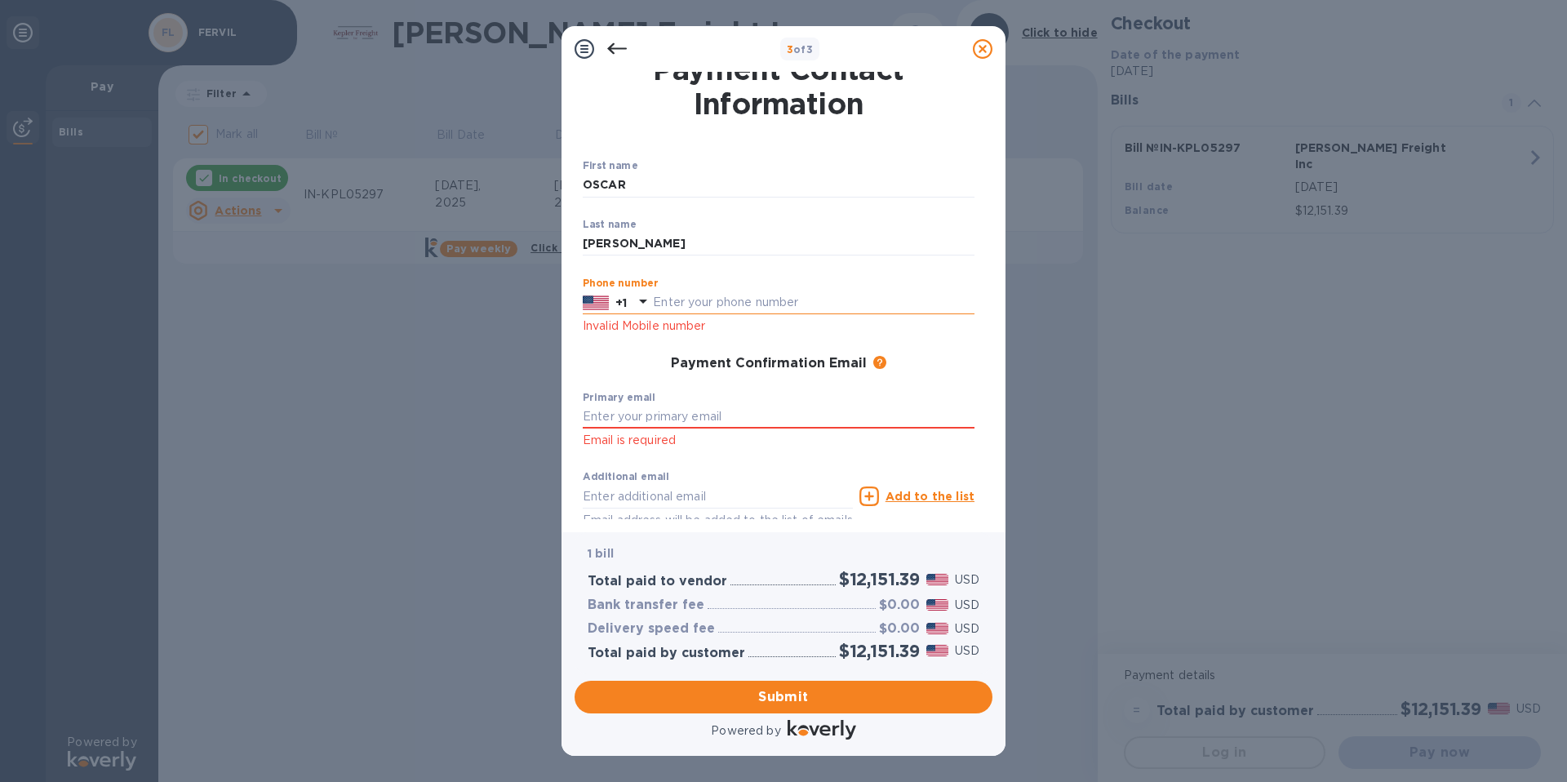
click at [704, 319] on div "Phone number +1 Invalid Mobile number" at bounding box center [779, 307] width 392 height 59
type input "4452122363"
click at [673, 419] on input "text" at bounding box center [779, 417] width 392 height 24
type input "S"
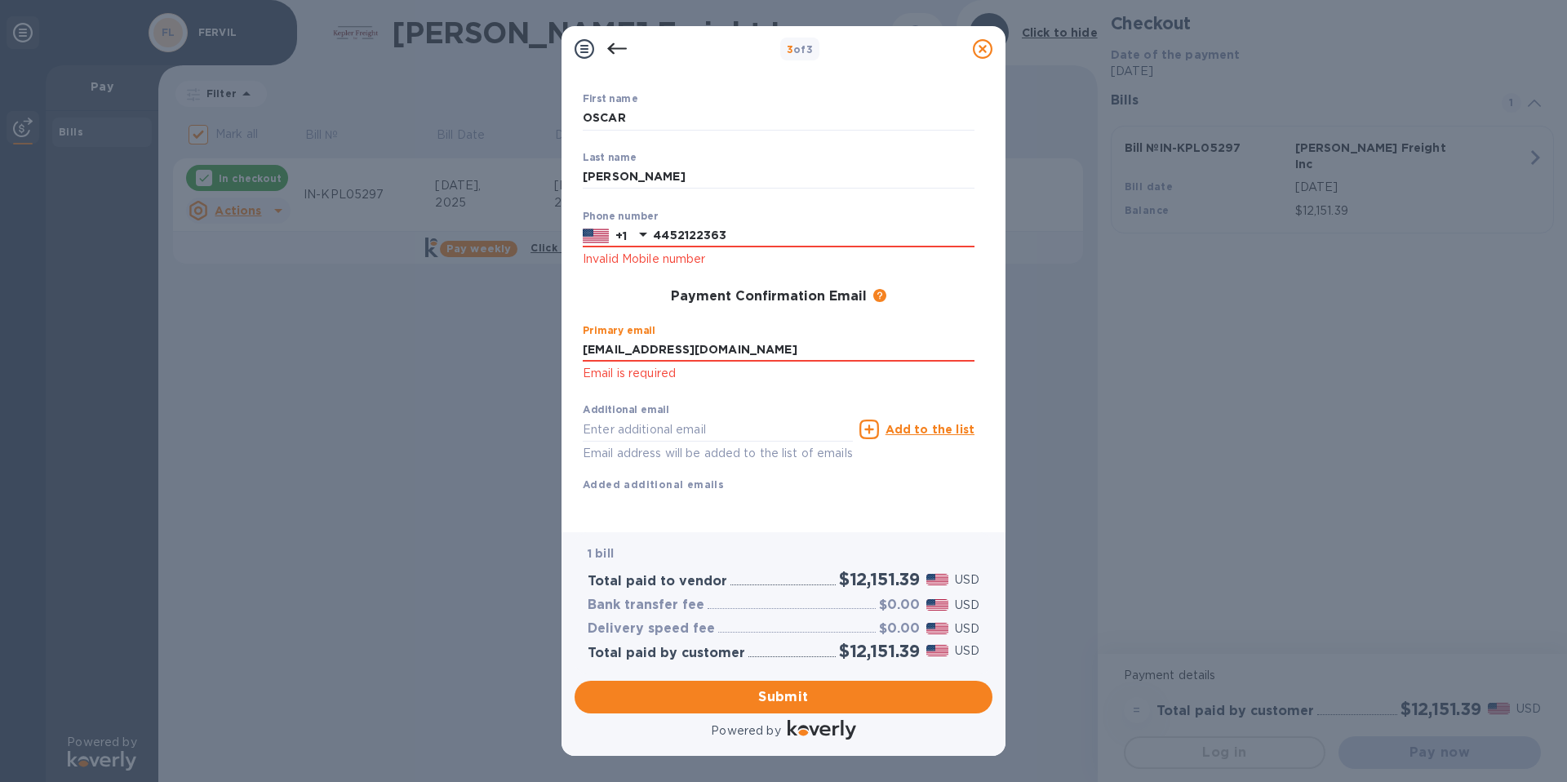
scroll to position [102, 0]
type input "[EMAIL_ADDRESS][DOMAIN_NAME]"
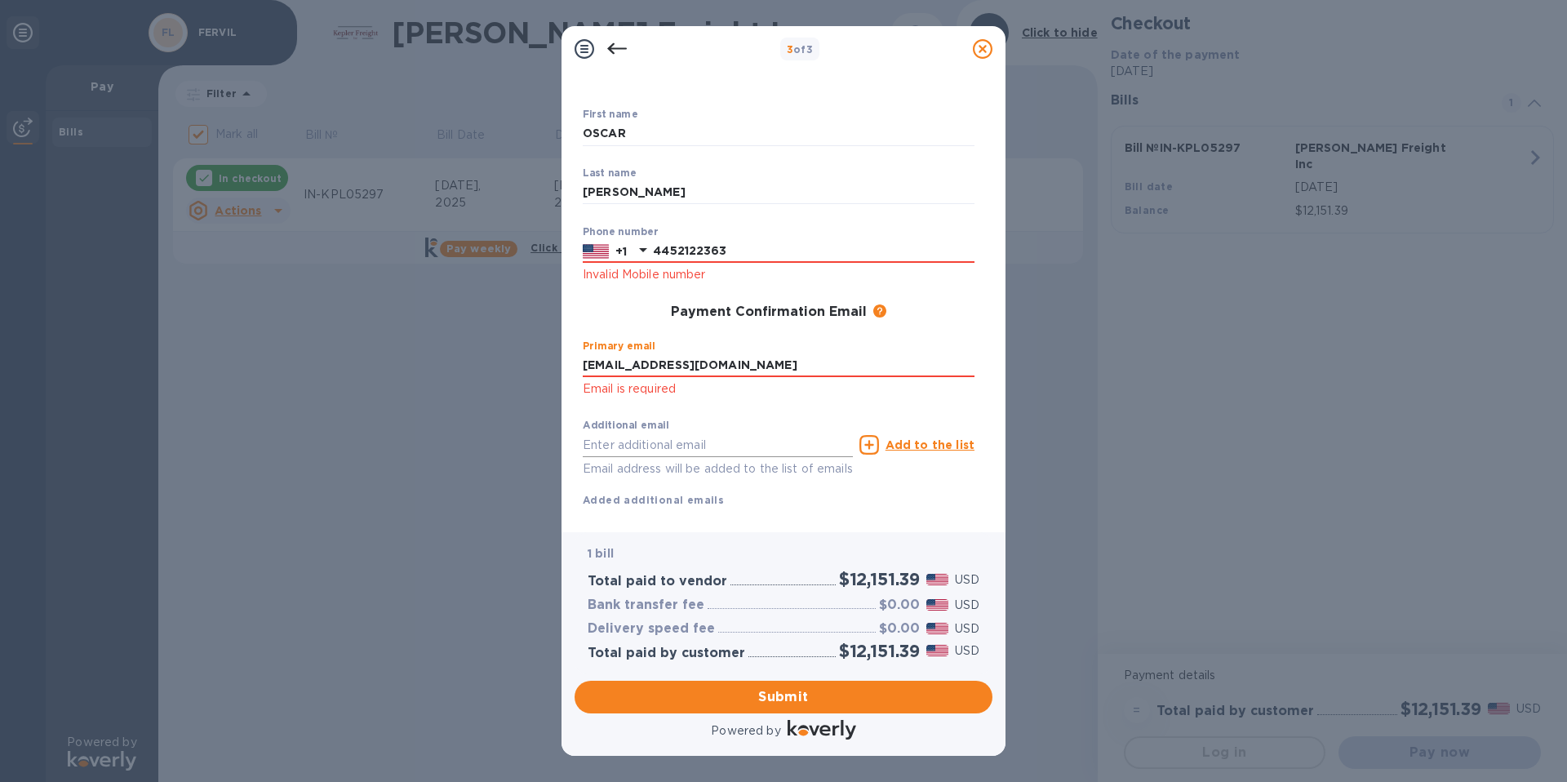
click at [660, 433] on input "text" at bounding box center [718, 445] width 270 height 24
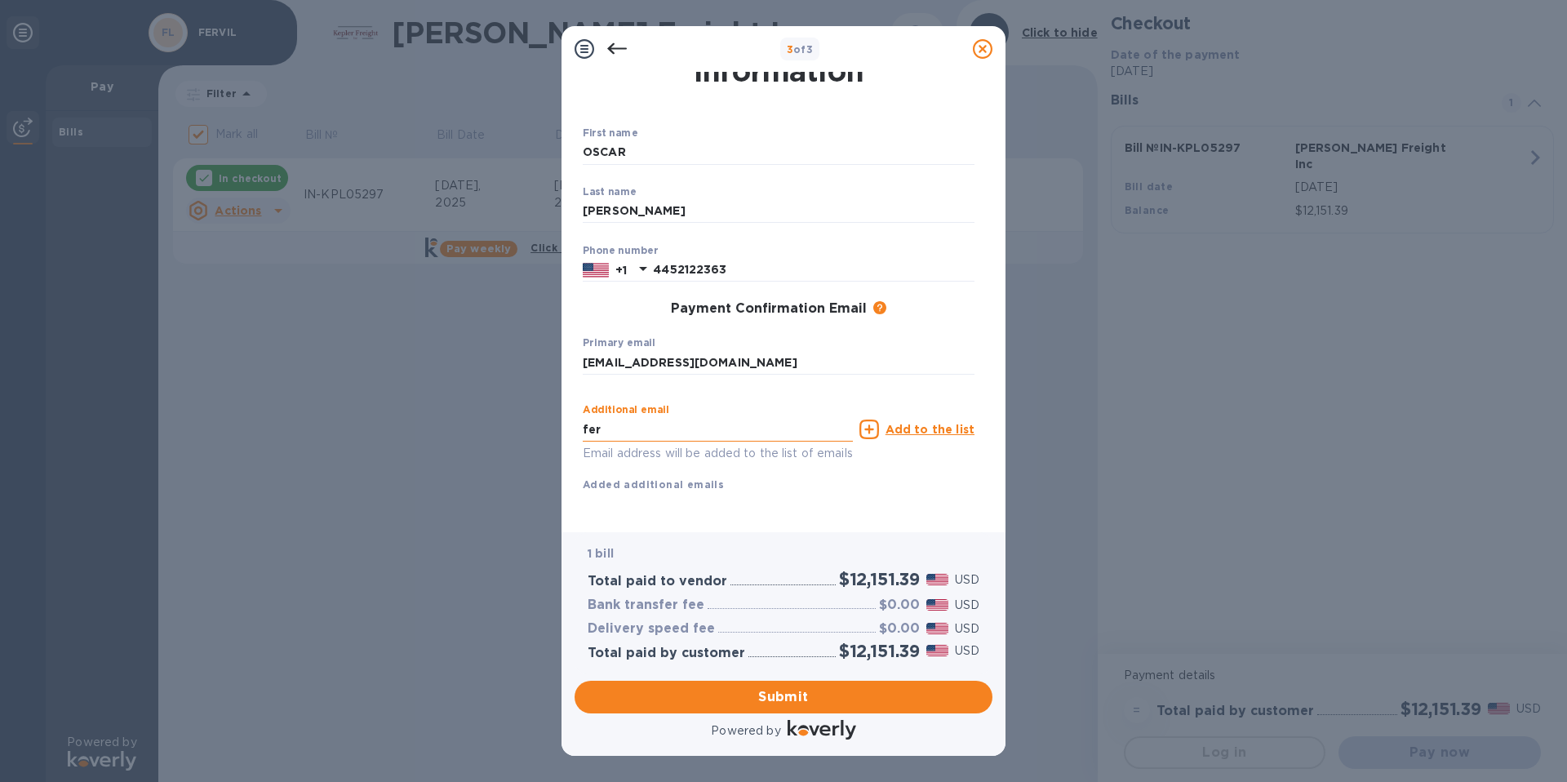
type input "[EMAIL_ADDRESS][DOMAIN_NAME]"
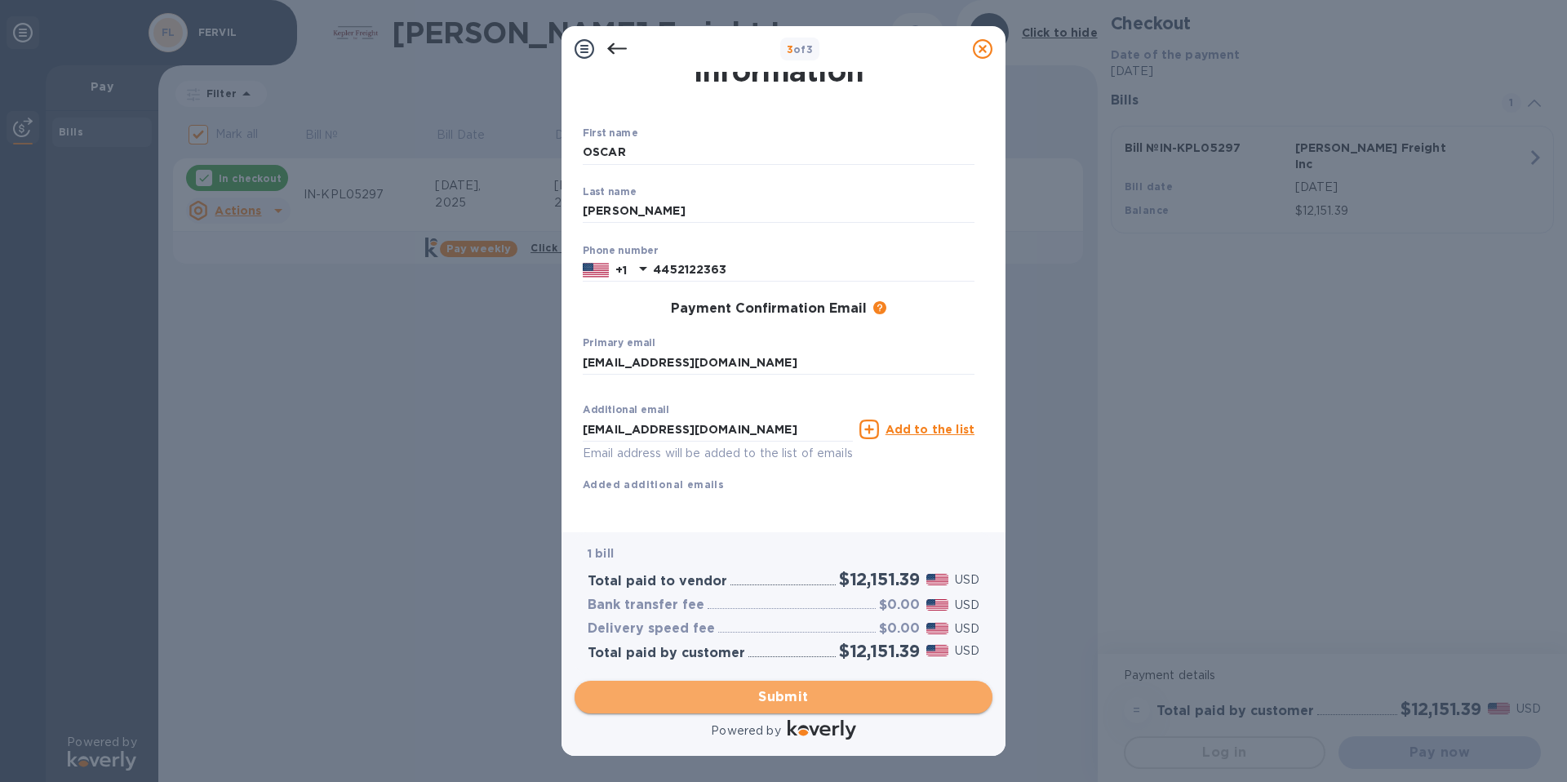
click at [823, 697] on span "Submit" at bounding box center [784, 697] width 392 height 20
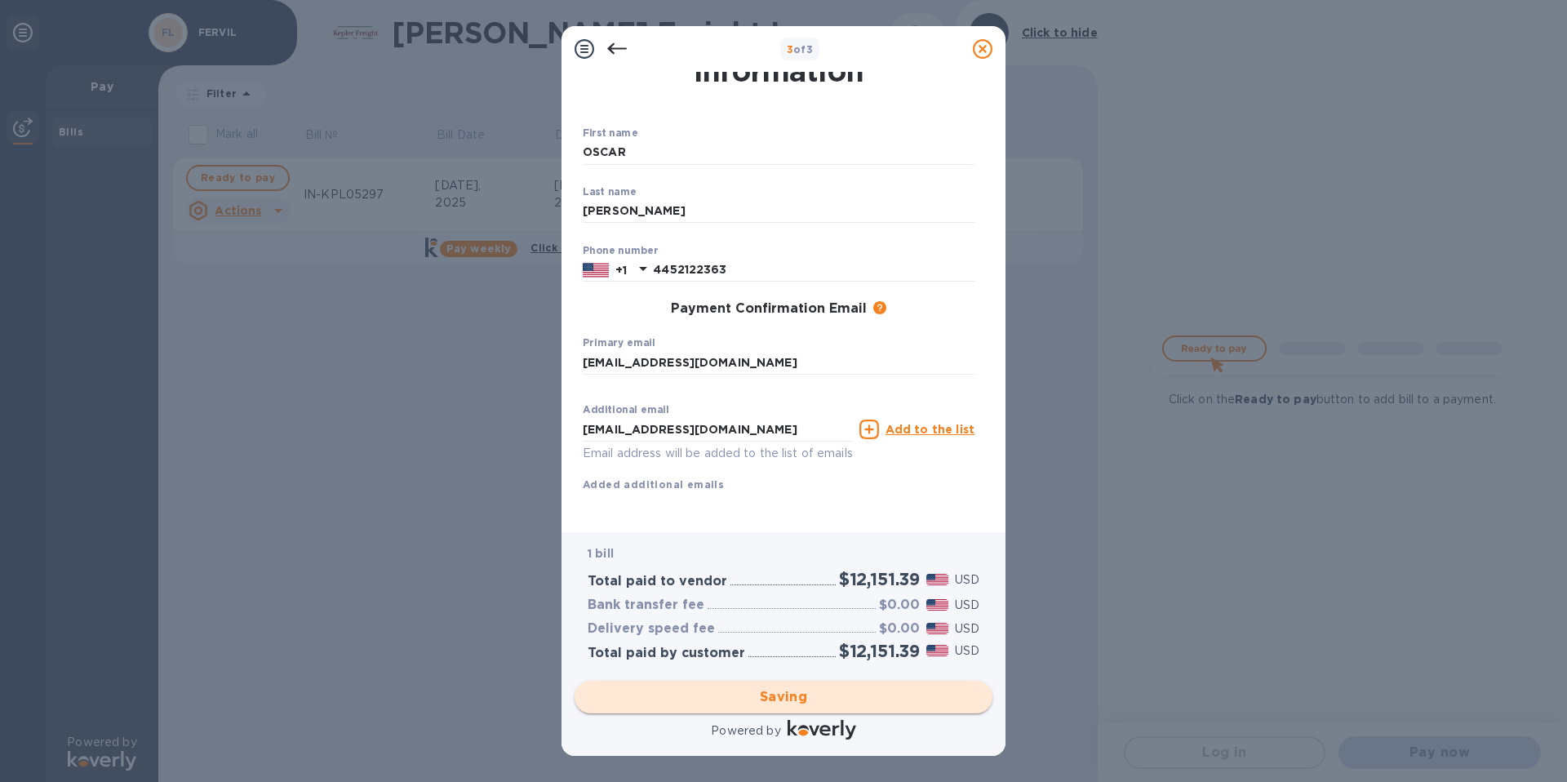
checkbox input "false"
